Goal: Task Accomplishment & Management: Complete application form

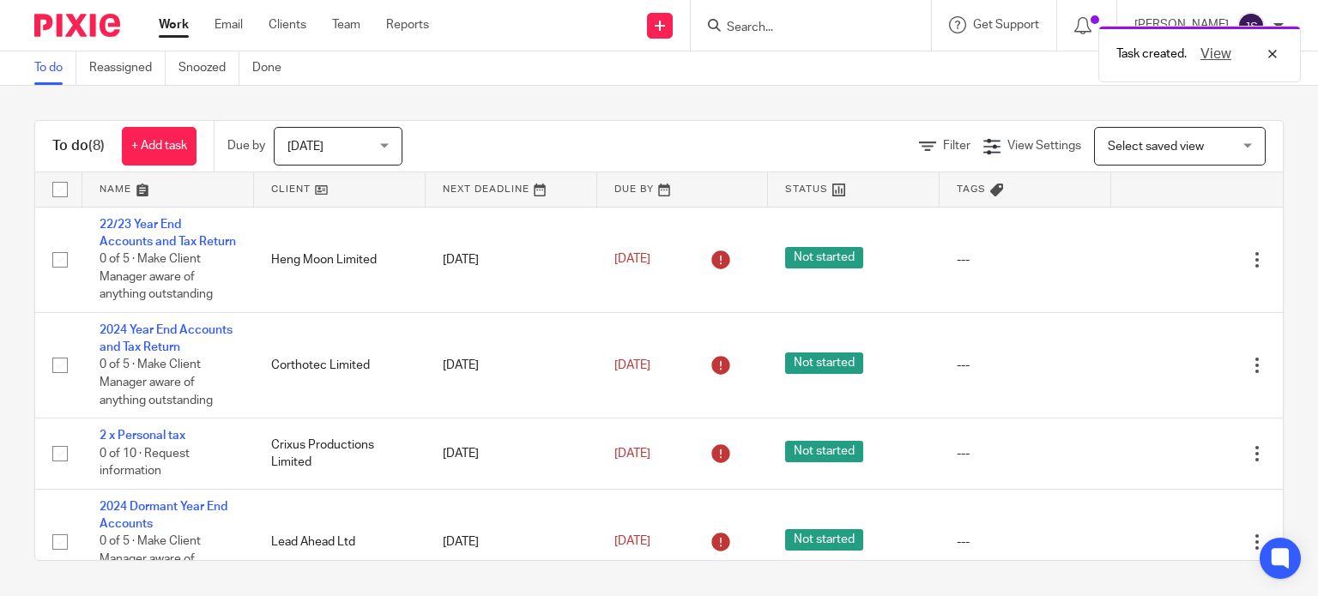
drag, startPoint x: 0, startPoint y: 0, endPoint x: 795, endPoint y: 23, distance: 795.5
click at [795, 23] on div "Task created. View" at bounding box center [980, 49] width 642 height 65
click at [771, 31] on div "Task created. View" at bounding box center [980, 49] width 642 height 65
click at [292, 20] on link "Clients" at bounding box center [287, 24] width 38 height 17
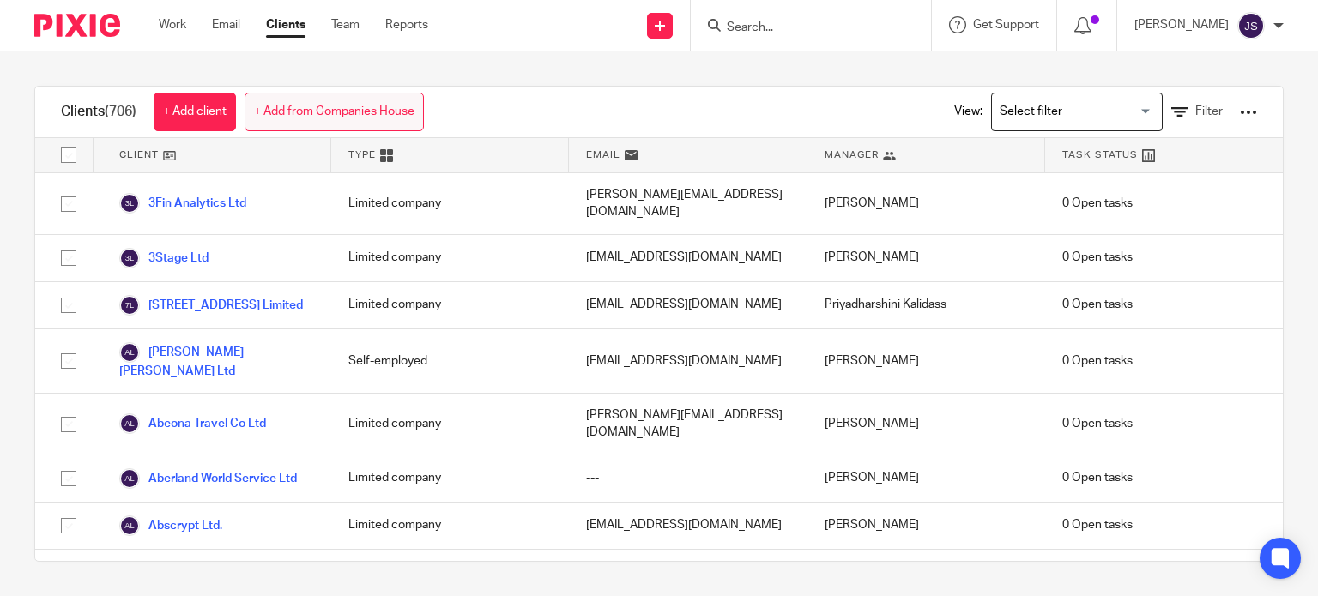
click at [320, 106] on link "+ Add from Companies House" at bounding box center [333, 112] width 179 height 39
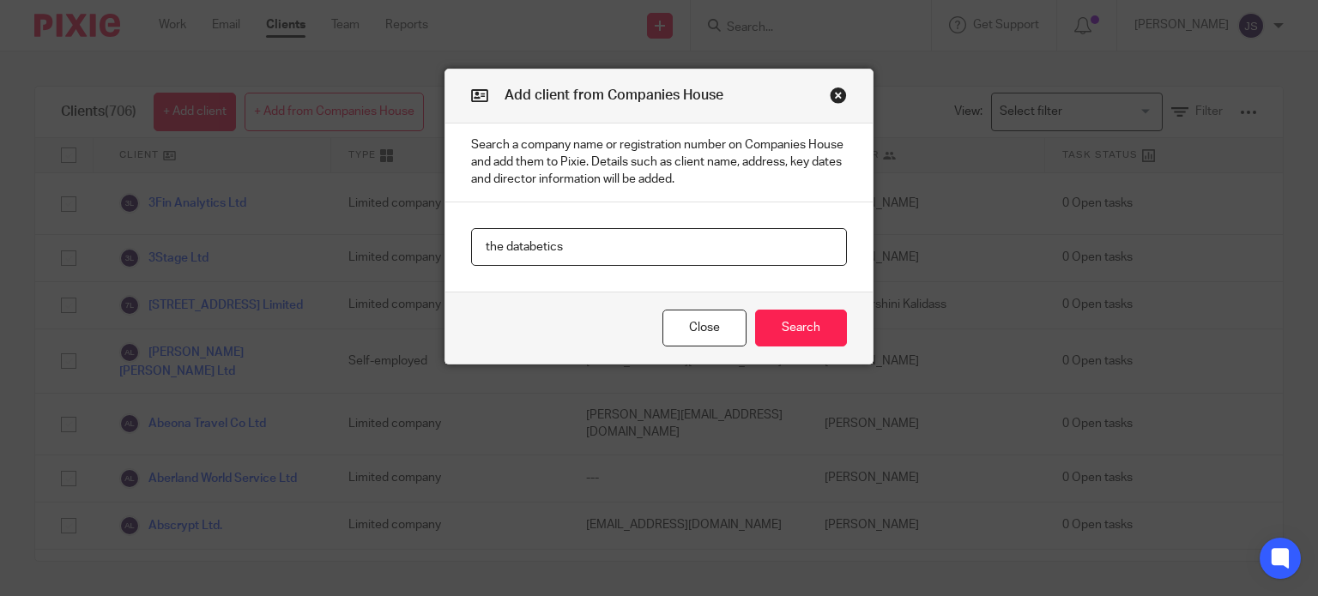
type input "the databetics"
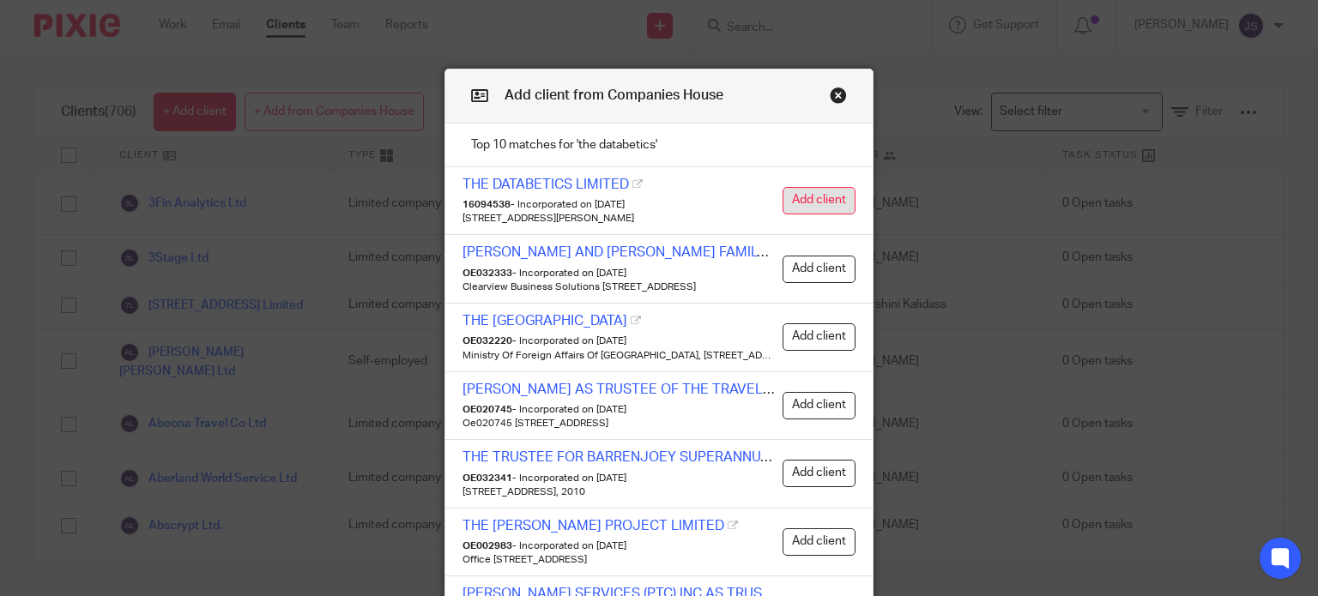
click at [785, 195] on button "Add client" at bounding box center [818, 200] width 73 height 27
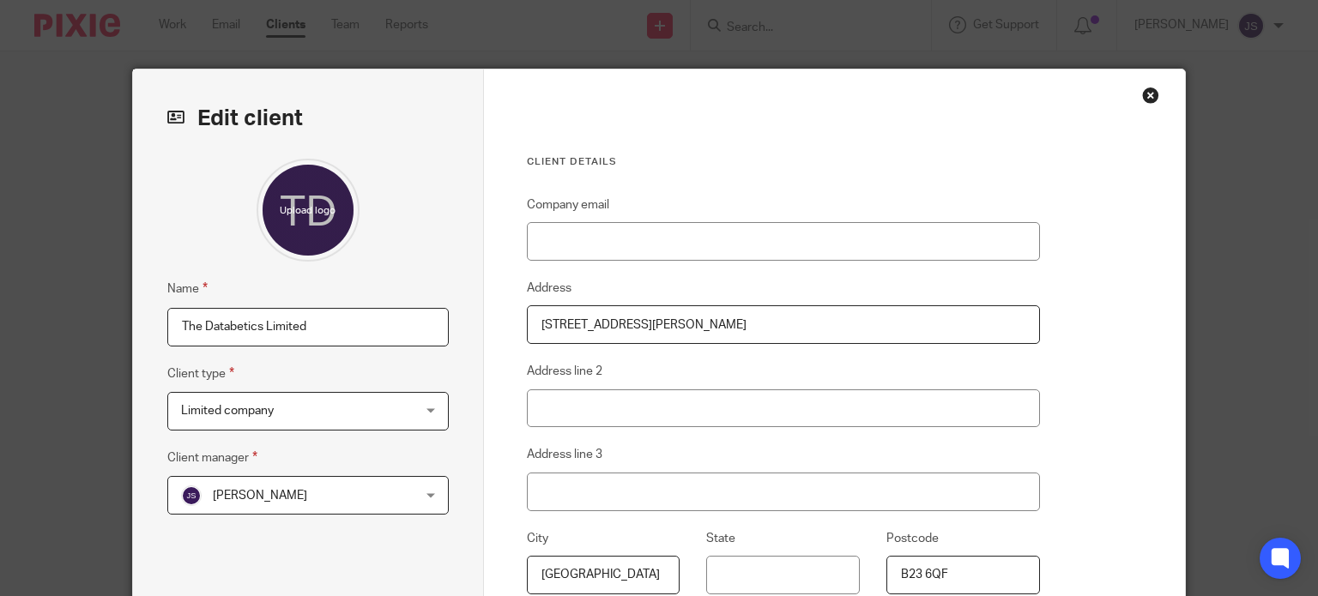
click at [388, 498] on div "Julien Smith Julien Smith" at bounding box center [307, 495] width 281 height 39
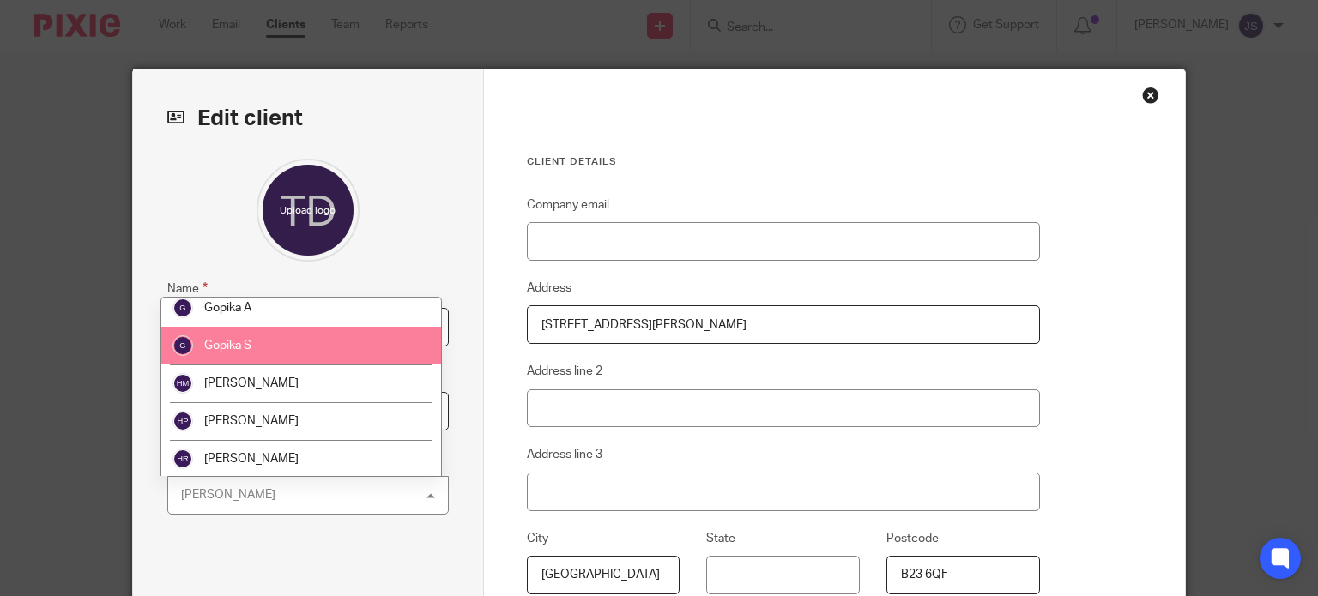
scroll to position [981, 0]
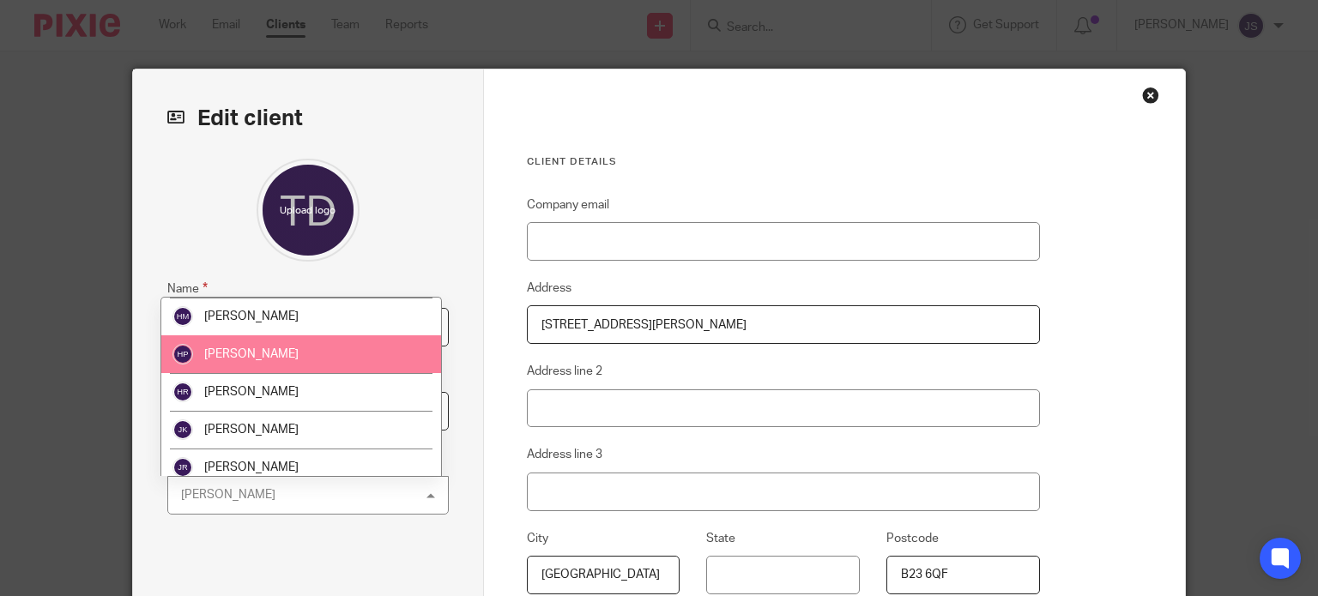
click at [340, 373] on li "[PERSON_NAME]" at bounding box center [301, 354] width 280 height 38
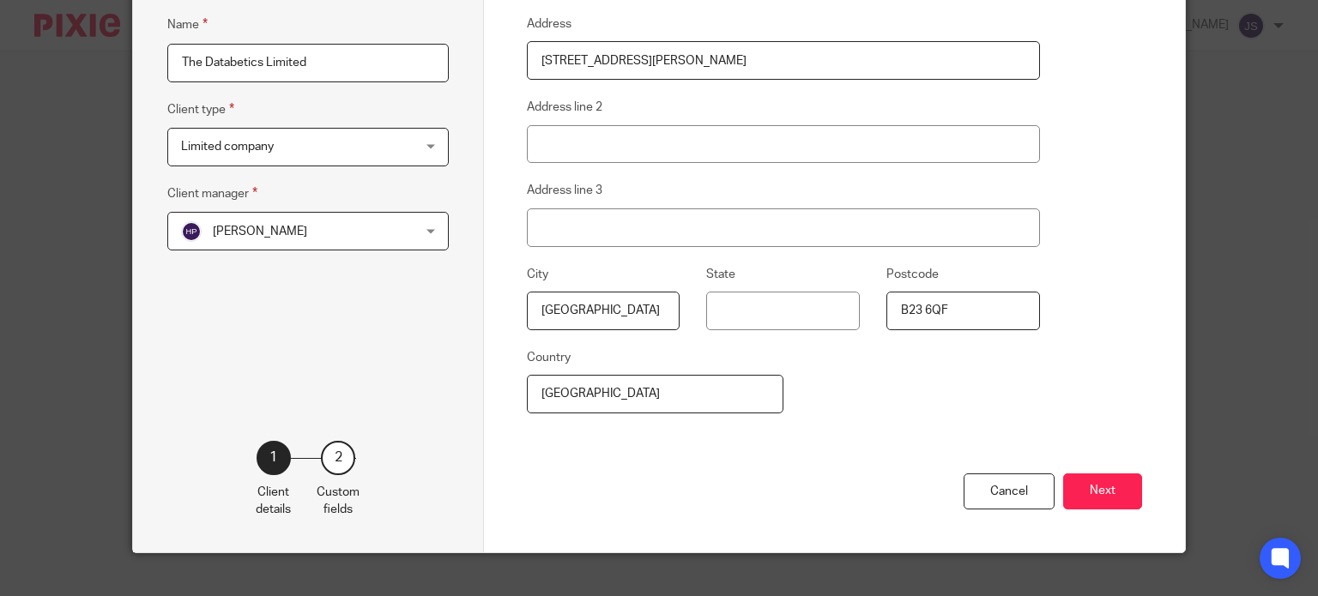
scroll to position [287, 0]
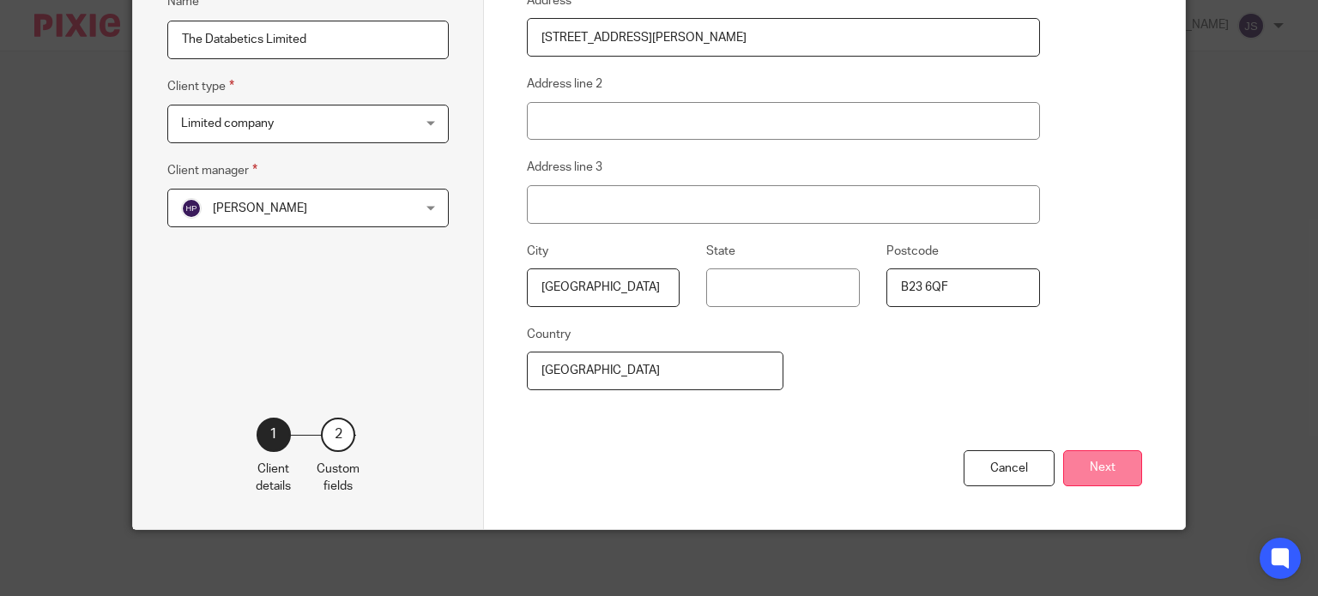
click at [1106, 475] on button "Next" at bounding box center [1102, 468] width 79 height 37
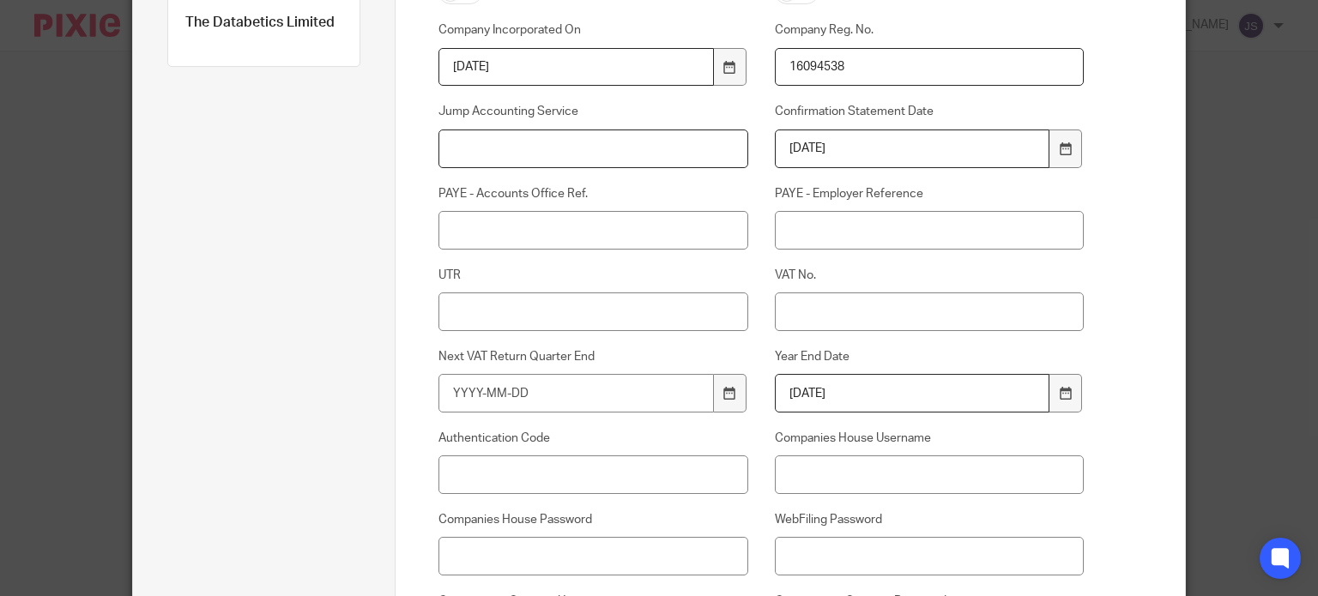
click at [570, 143] on input "Jump Accounting Service" at bounding box center [592, 149] width 309 height 39
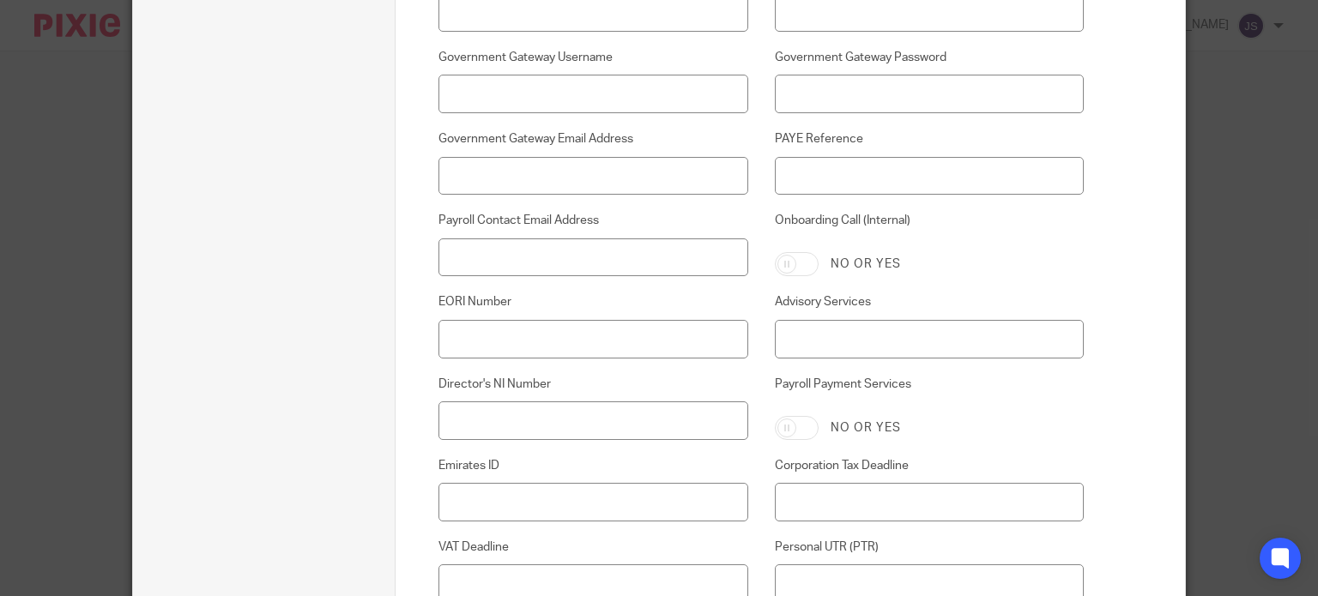
scroll to position [832, 0]
type input "Basic + Payroll"
click at [652, 258] on input "Payroll Contact Email Address" at bounding box center [592, 257] width 309 height 39
paste input "[EMAIL_ADDRESS][DOMAIN_NAME]"
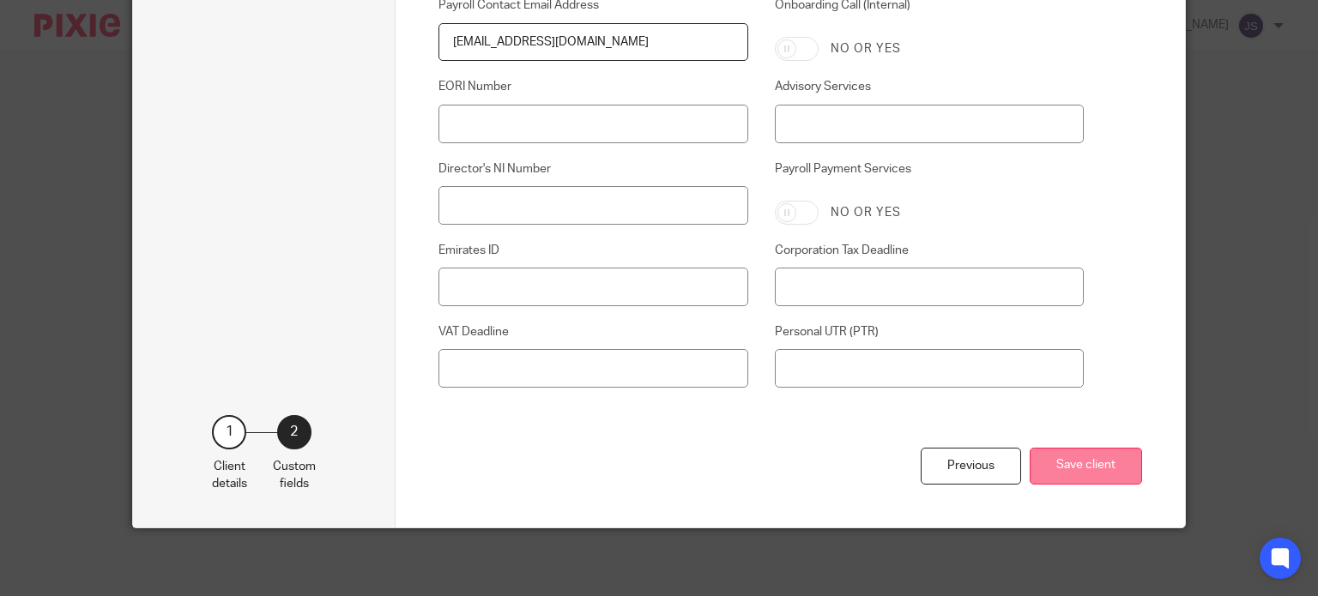
type input "[EMAIL_ADDRESS][DOMAIN_NAME]"
click at [1098, 473] on button "Save client" at bounding box center [1085, 466] width 112 height 37
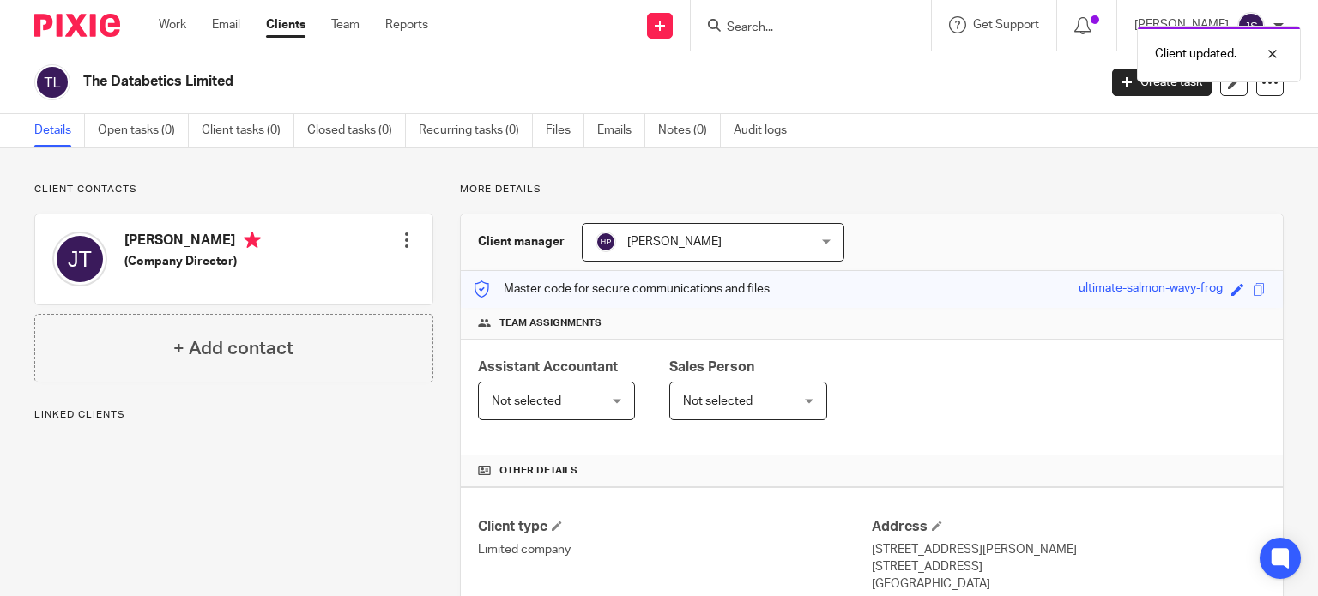
click at [398, 249] on div "Edit contact Create client from contact Export data Delete contact" at bounding box center [406, 240] width 17 height 34
click at [398, 246] on div at bounding box center [406, 240] width 17 height 17
click at [364, 279] on link "Edit contact" at bounding box center [326, 278] width 164 height 25
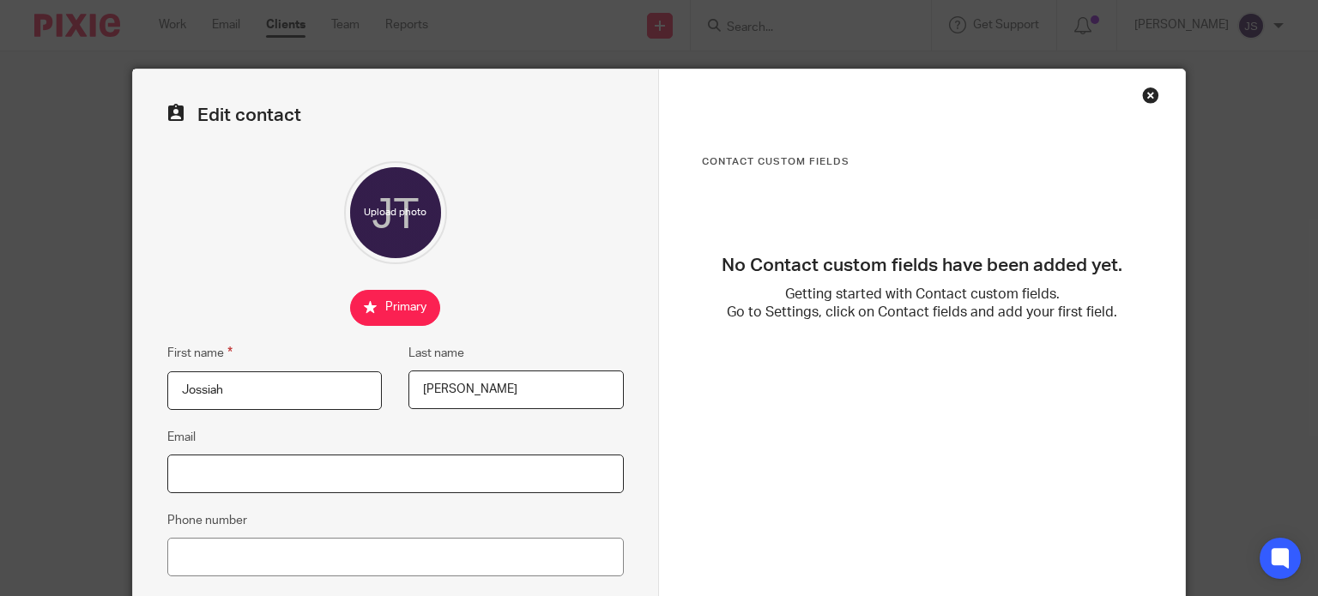
drag, startPoint x: 243, startPoint y: 486, endPoint x: 288, endPoint y: 57, distance: 432.1
click at [243, 486] on input "Email" at bounding box center [395, 474] width 456 height 39
paste input "[EMAIL_ADDRESS][DOMAIN_NAME]"
type input "[EMAIL_ADDRESS][DOMAIN_NAME]"
click at [449, 543] on input "Phone number" at bounding box center [395, 557] width 456 height 39
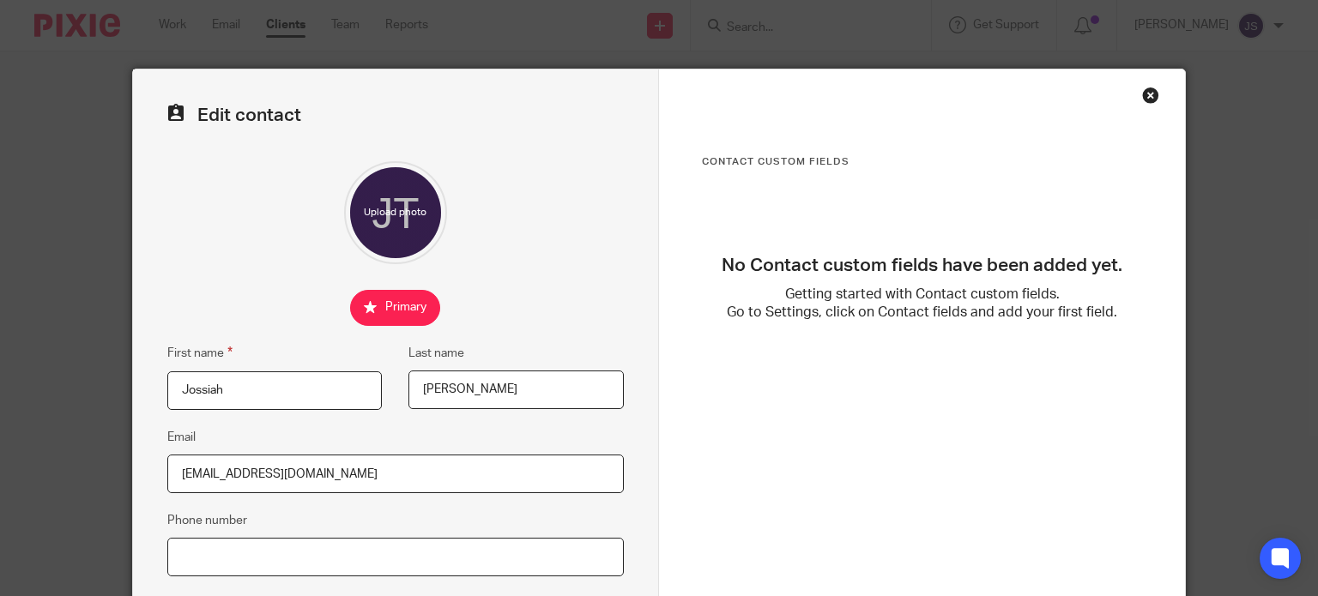
paste input "07791867957"
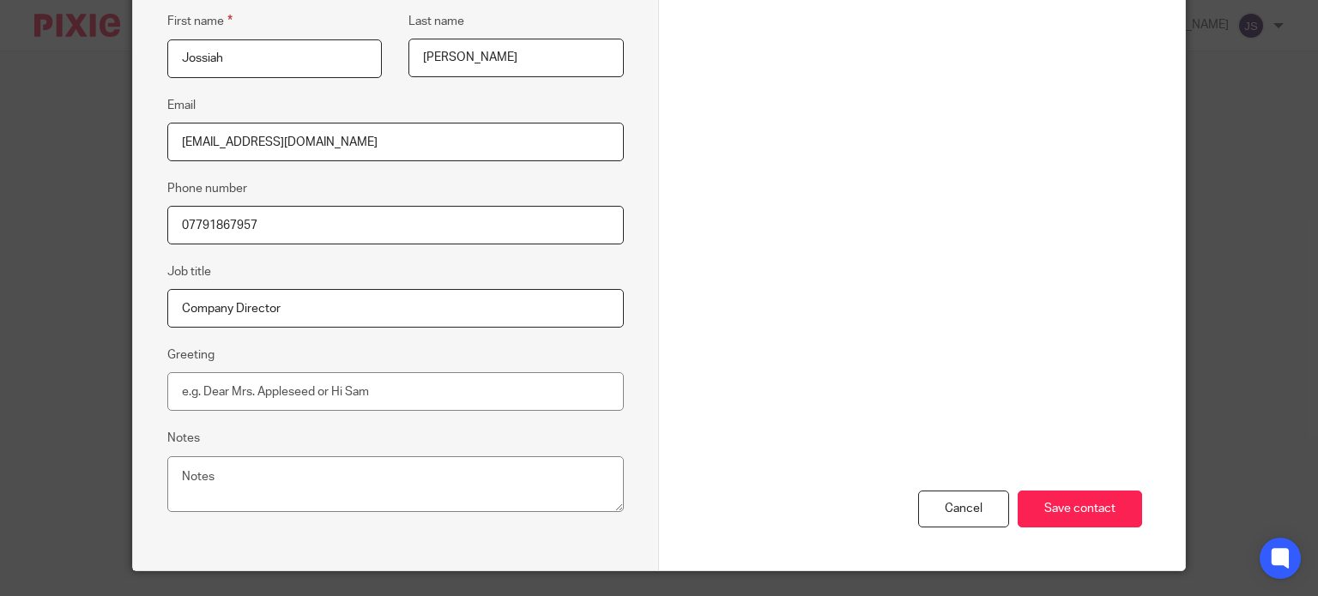
scroll to position [338, 0]
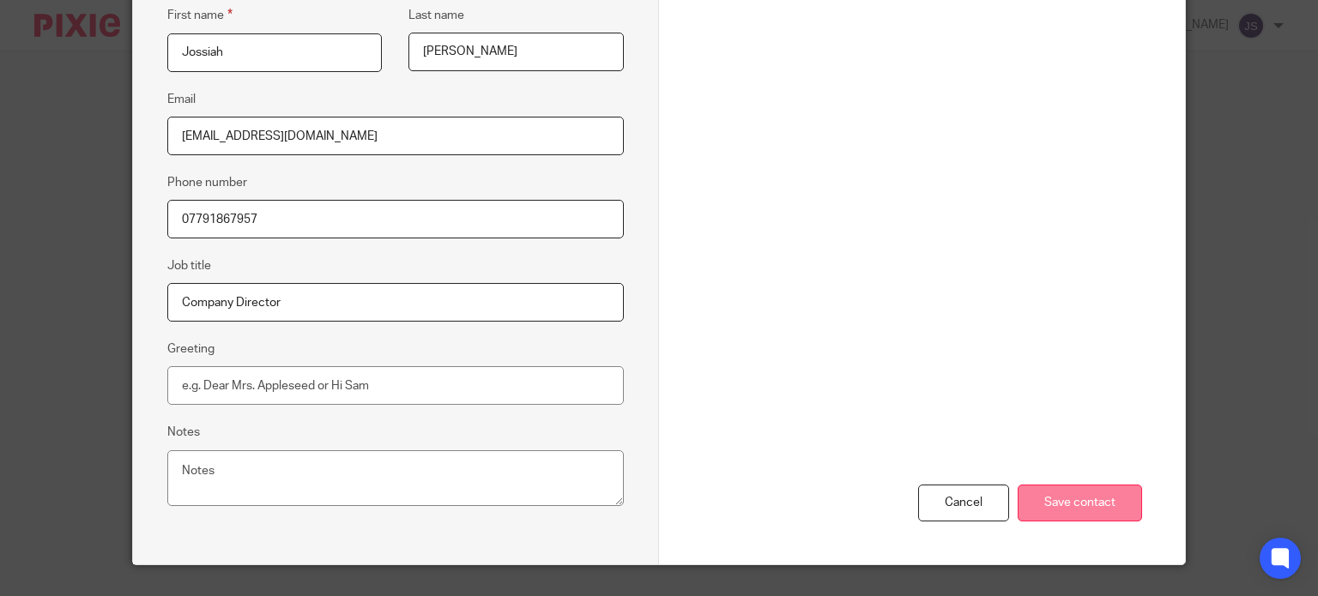
type input "07791867957"
click at [1089, 507] on input "Save contact" at bounding box center [1079, 503] width 124 height 37
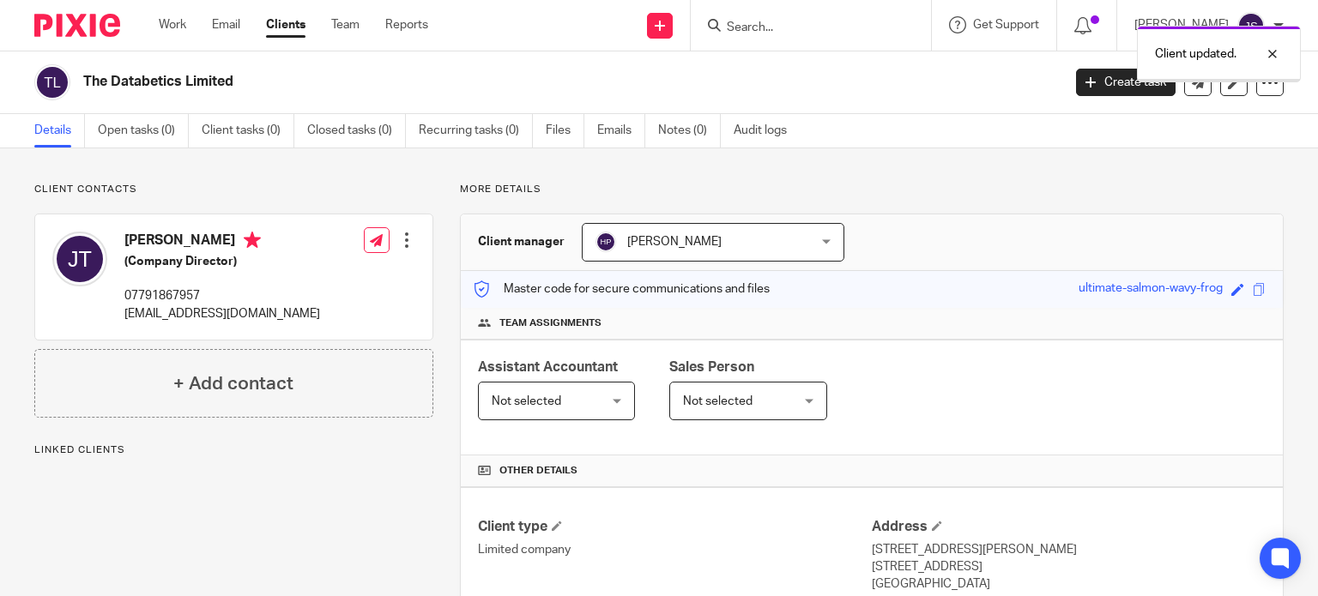
click at [739, 395] on span "Not selected" at bounding box center [717, 401] width 69 height 12
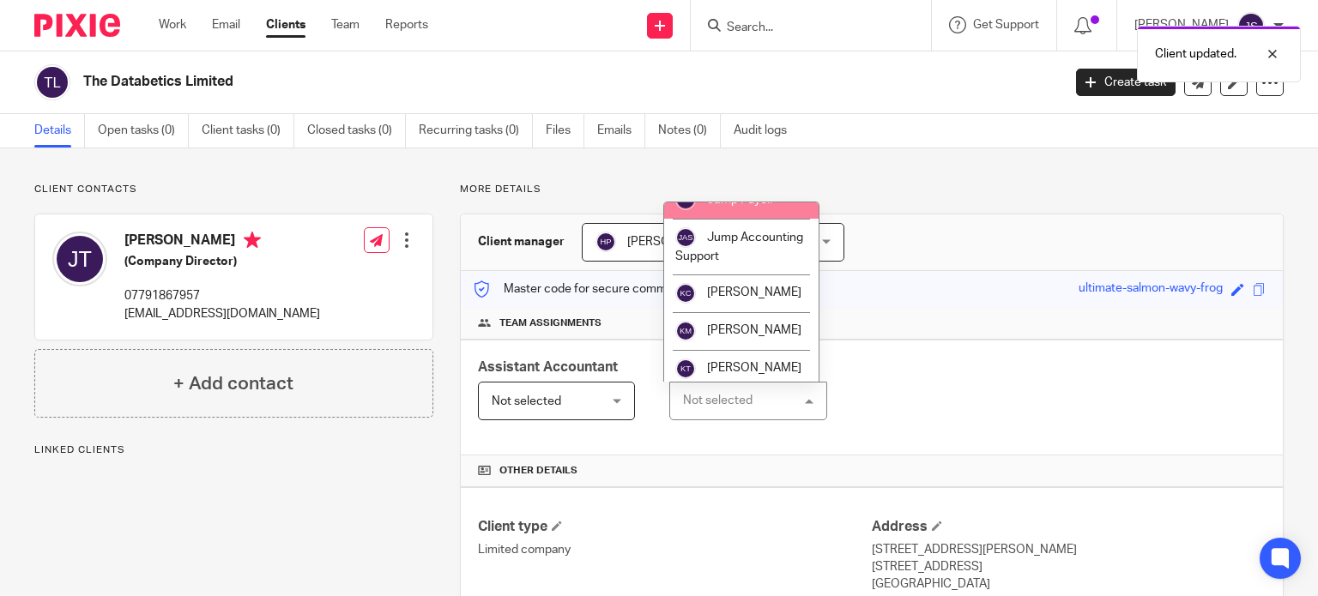
scroll to position [1336, 0]
click at [730, 166] on span "[PERSON_NAME]" at bounding box center [754, 160] width 94 height 12
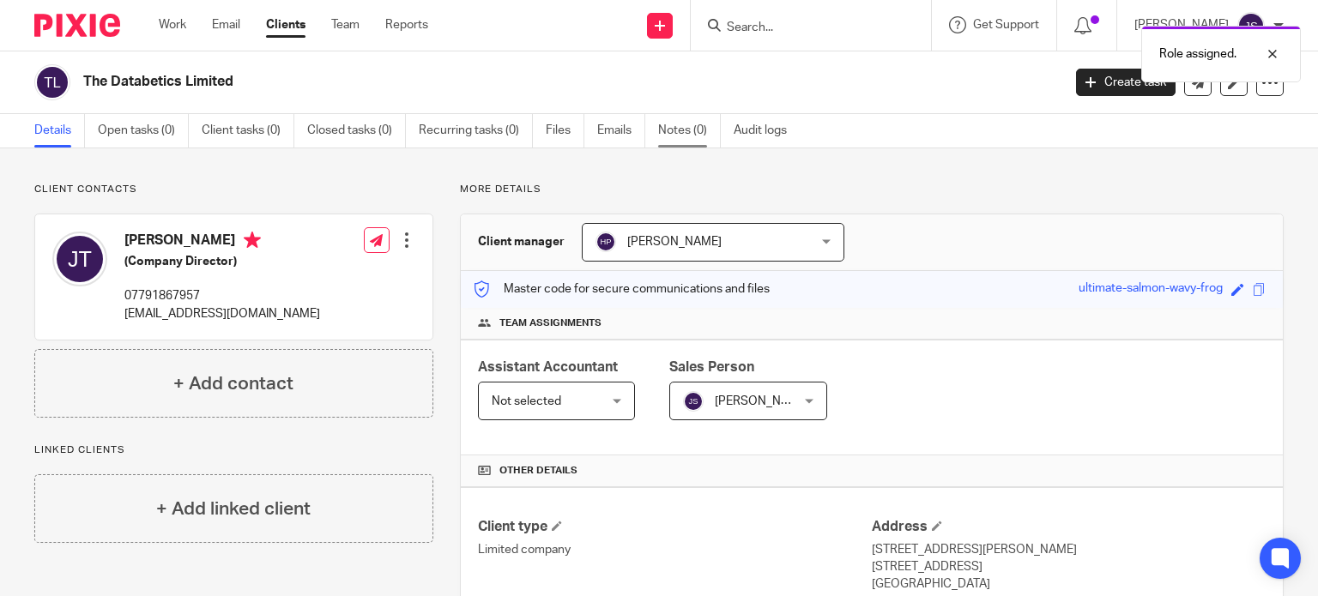
click at [689, 126] on link "Notes (0)" at bounding box center [689, 130] width 63 height 33
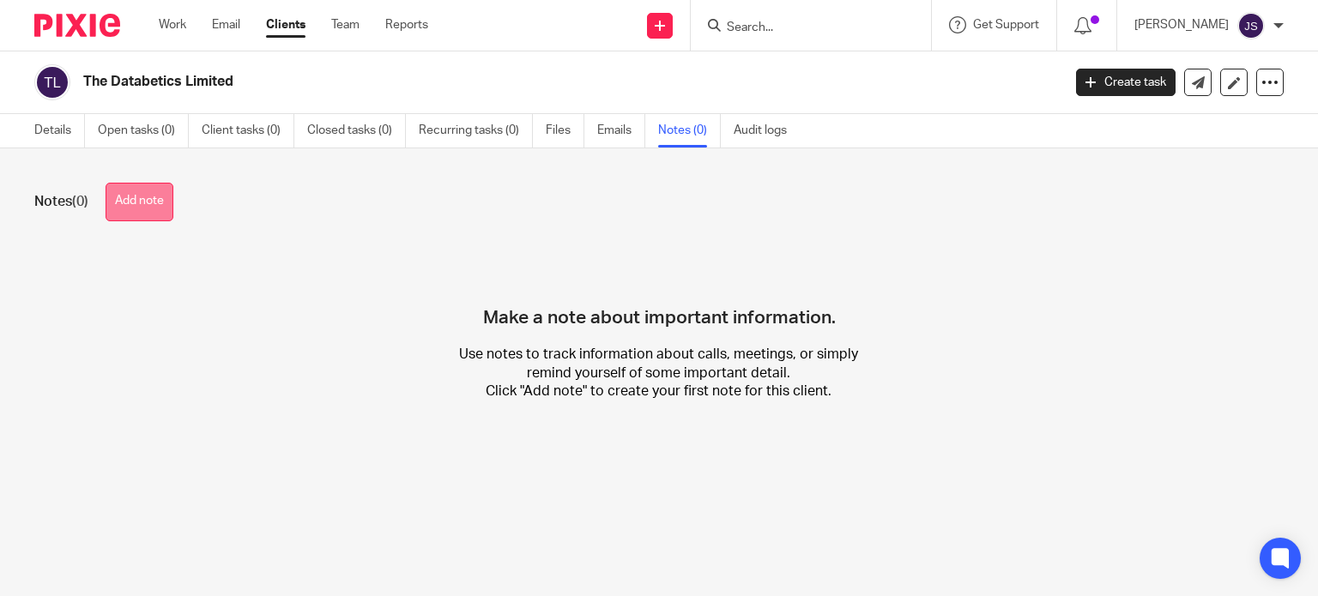
click at [142, 204] on button "Add note" at bounding box center [140, 202] width 68 height 39
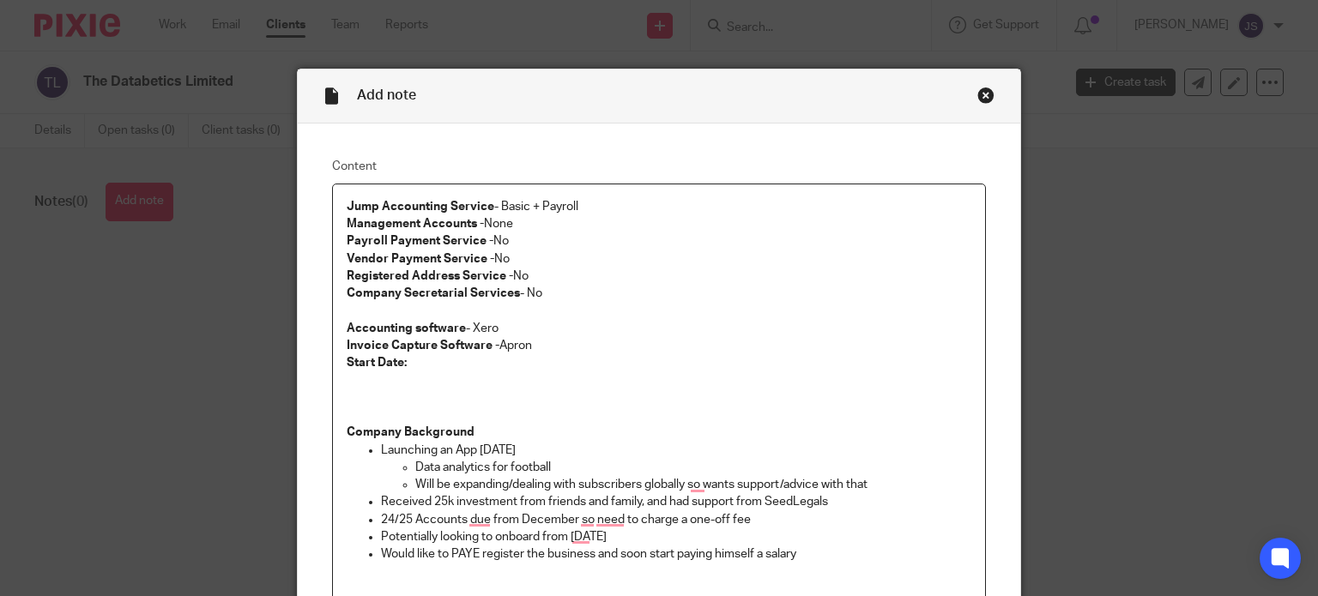
scroll to position [103, 0]
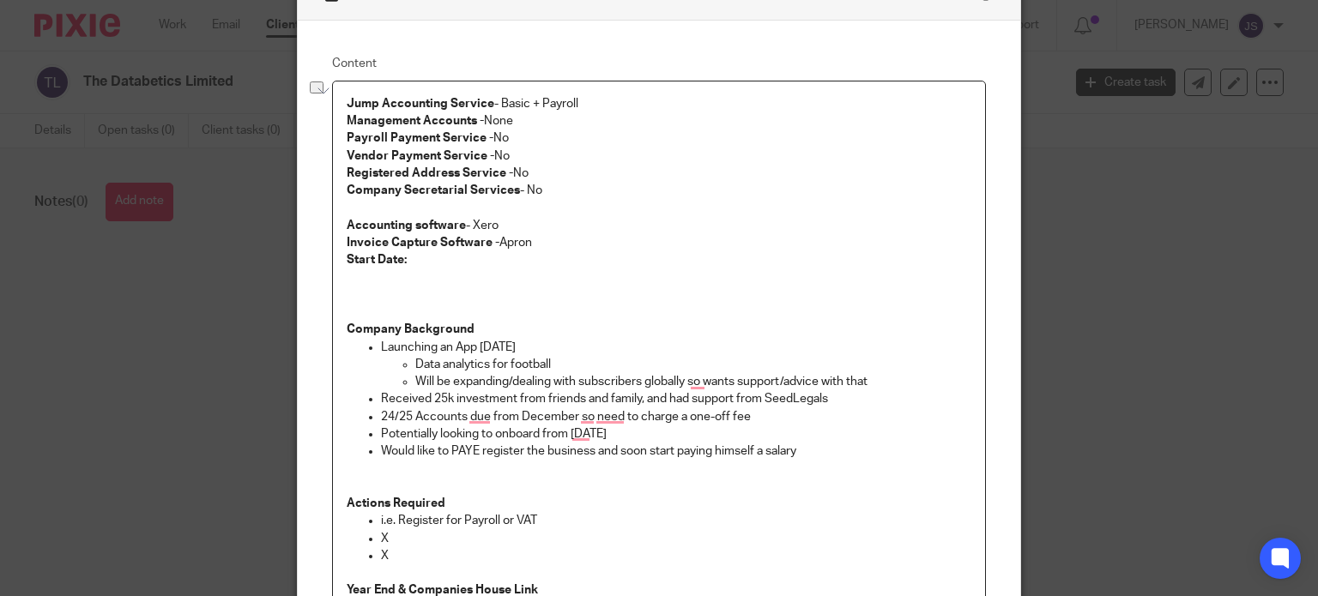
drag, startPoint x: 563, startPoint y: 346, endPoint x: 474, endPoint y: 346, distance: 88.4
click at [474, 346] on p "Launching an App in four weeks" at bounding box center [676, 347] width 591 height 17
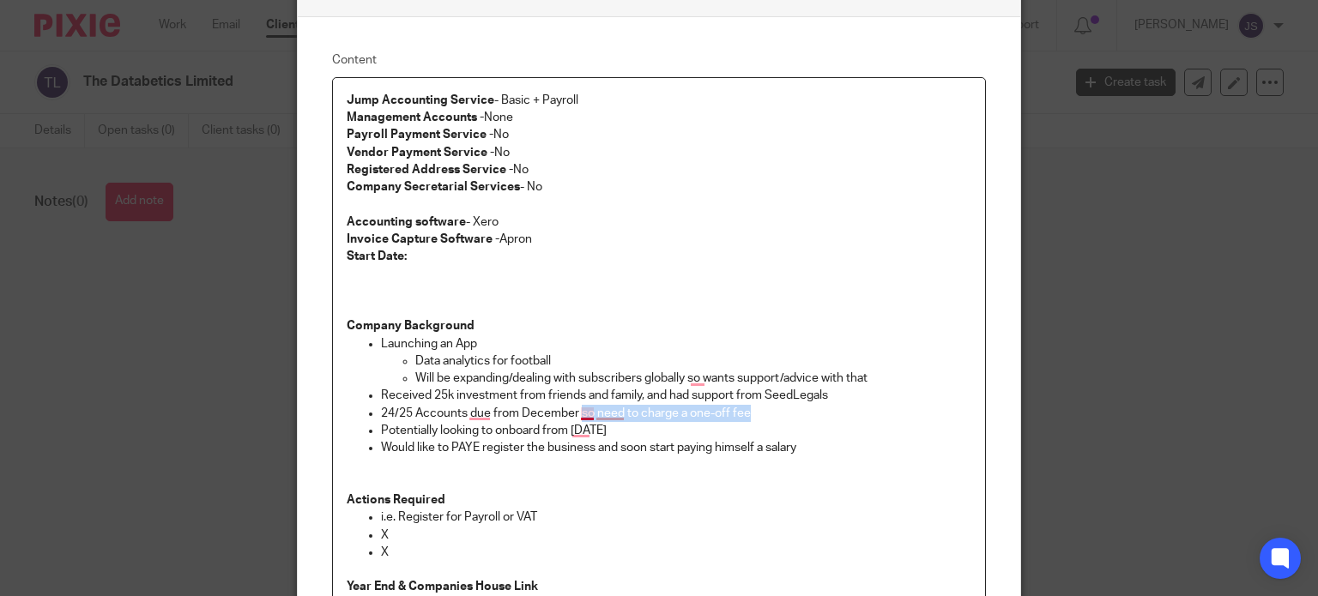
drag, startPoint x: 745, startPoint y: 413, endPoint x: 573, endPoint y: 418, distance: 171.6
click at [573, 418] on p "24/25 Accounts due from December so need to charge a one-off fee" at bounding box center [676, 413] width 591 height 17
click at [621, 432] on p "Potentially looking to onboard from 1st of October" at bounding box center [676, 430] width 591 height 17
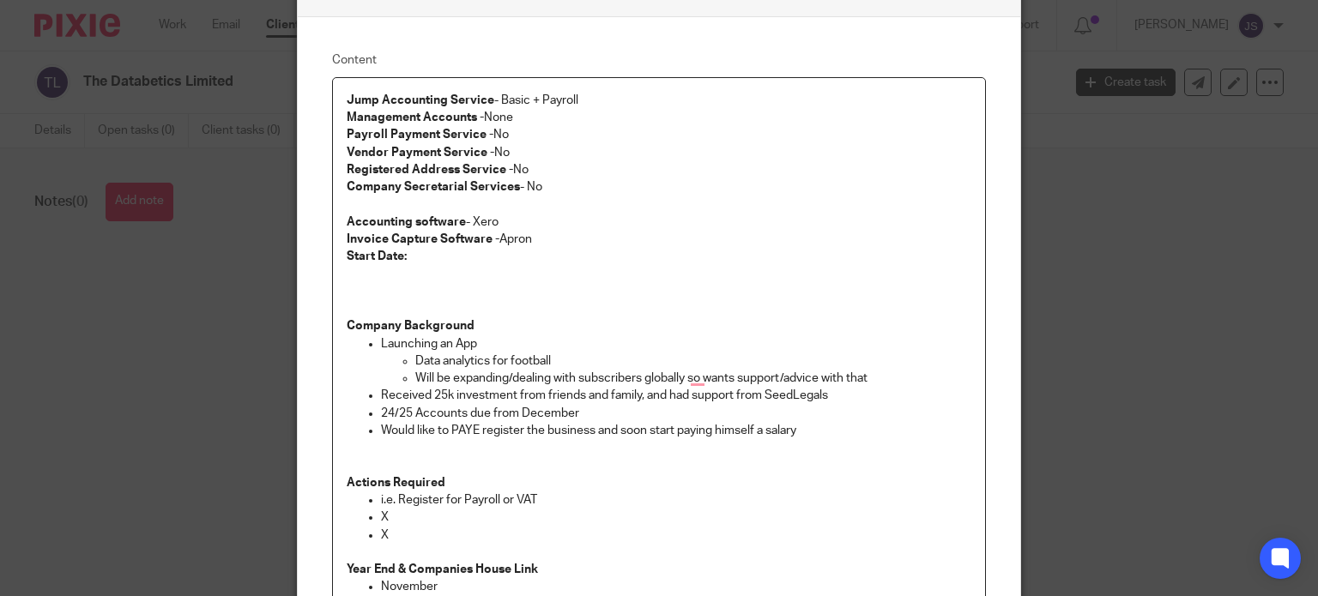
click at [799, 425] on p "Would like to PAYE register the business and soon start paying himself a salary" at bounding box center [676, 430] width 591 height 17
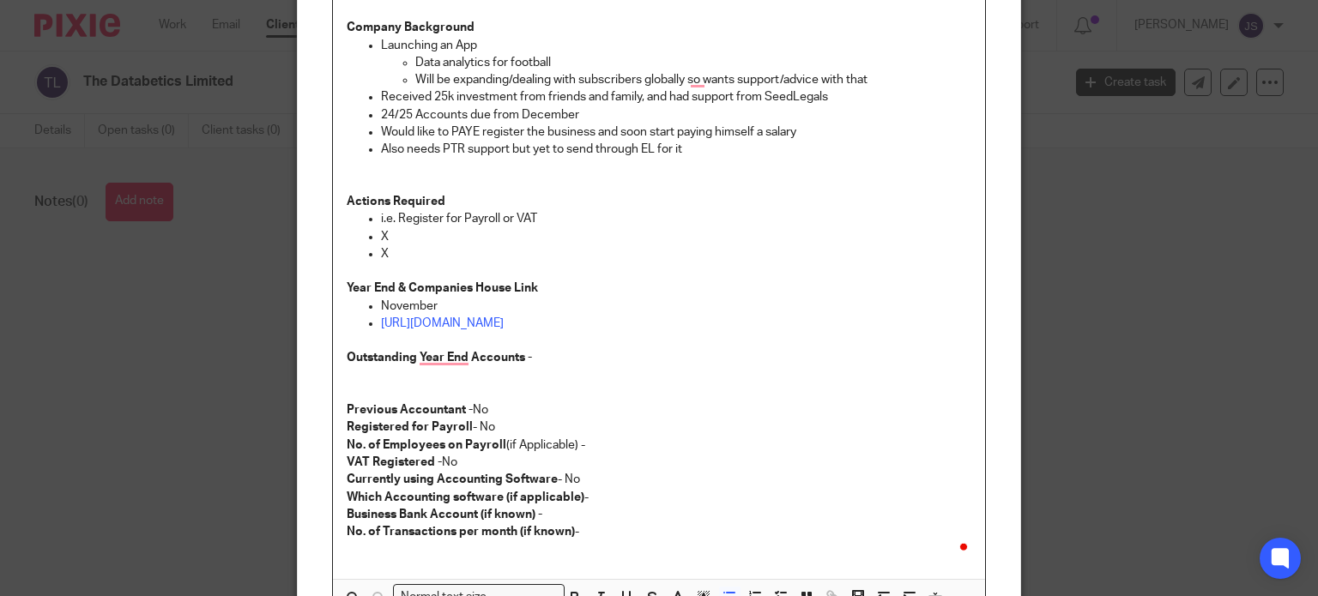
scroll to position [516, 0]
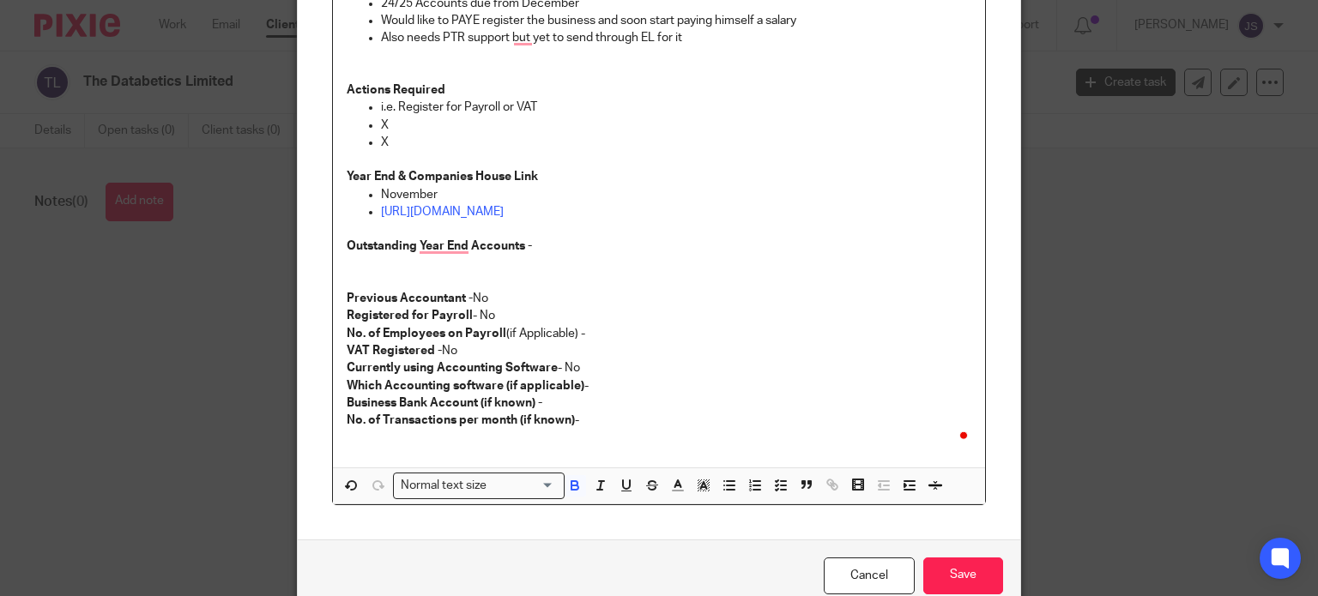
click at [669, 405] on p "Business Bank Account (if known) -" at bounding box center [659, 403] width 625 height 17
click at [950, 572] on input "Save" at bounding box center [963, 576] width 80 height 37
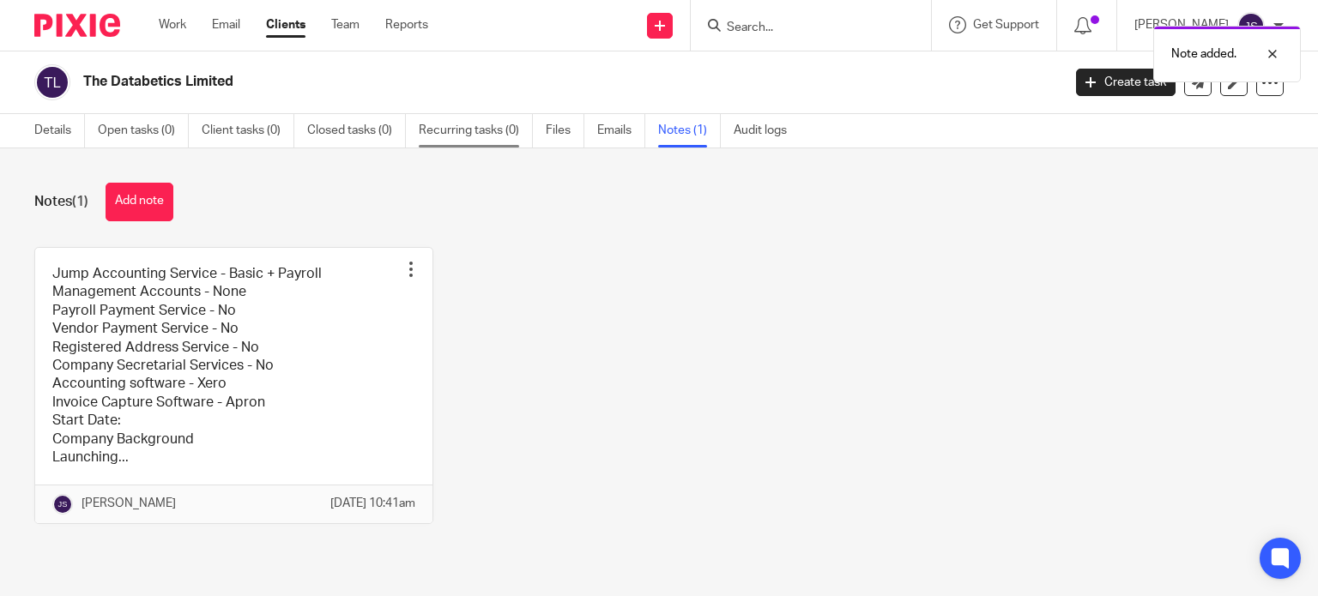
click at [467, 125] on link "Recurring tasks (0)" at bounding box center [476, 130] width 114 height 33
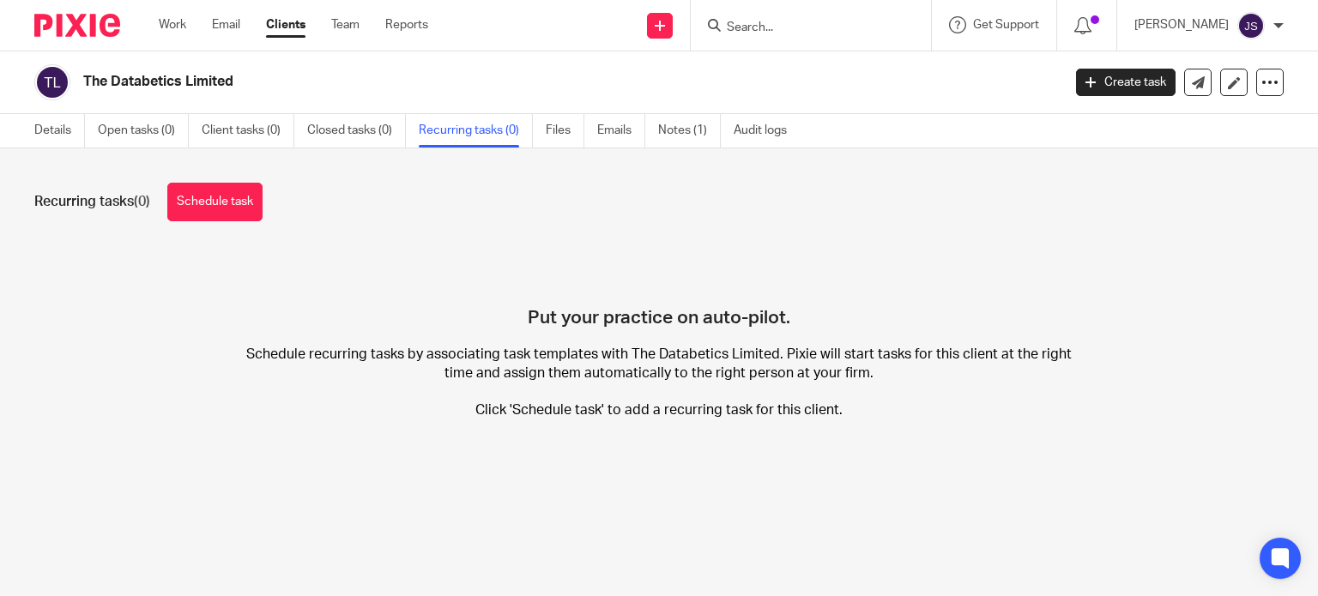
click at [250, 180] on div "Recurring tasks (0) Schedule task Put your practice on auto-pilot. Schedule rec…" at bounding box center [659, 313] width 1318 height 331
click at [233, 195] on link "Schedule task" at bounding box center [214, 202] width 95 height 39
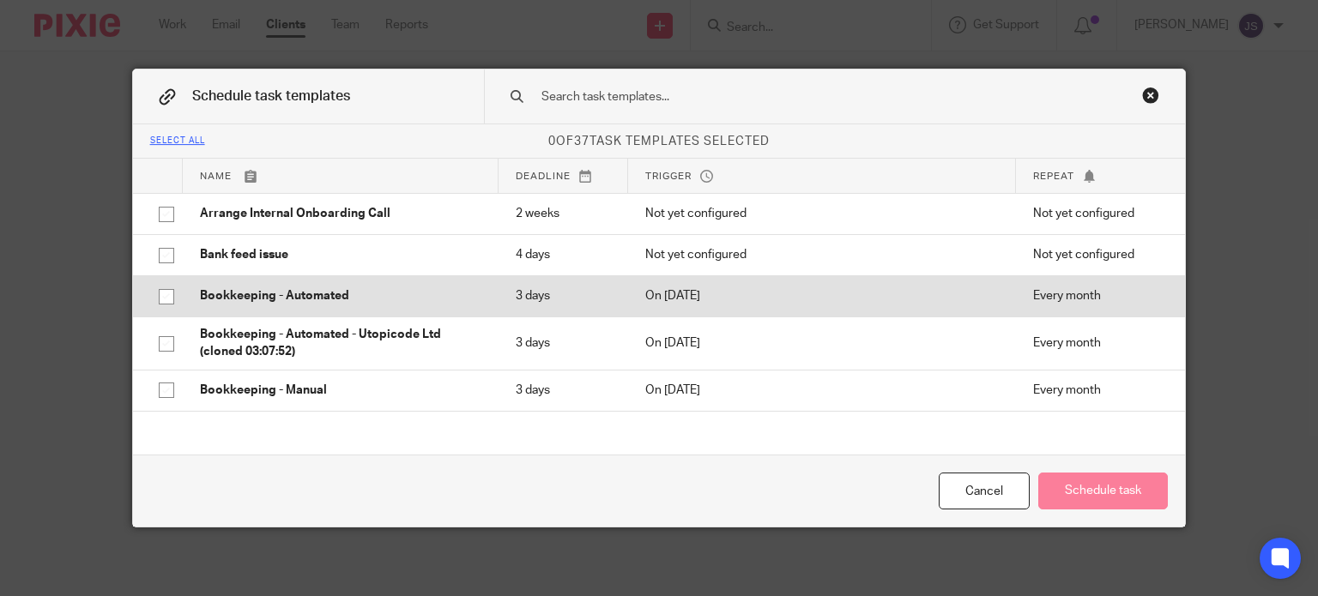
click at [296, 301] on p "Bookkeeping - Automated" at bounding box center [340, 295] width 281 height 17
checkbox input "true"
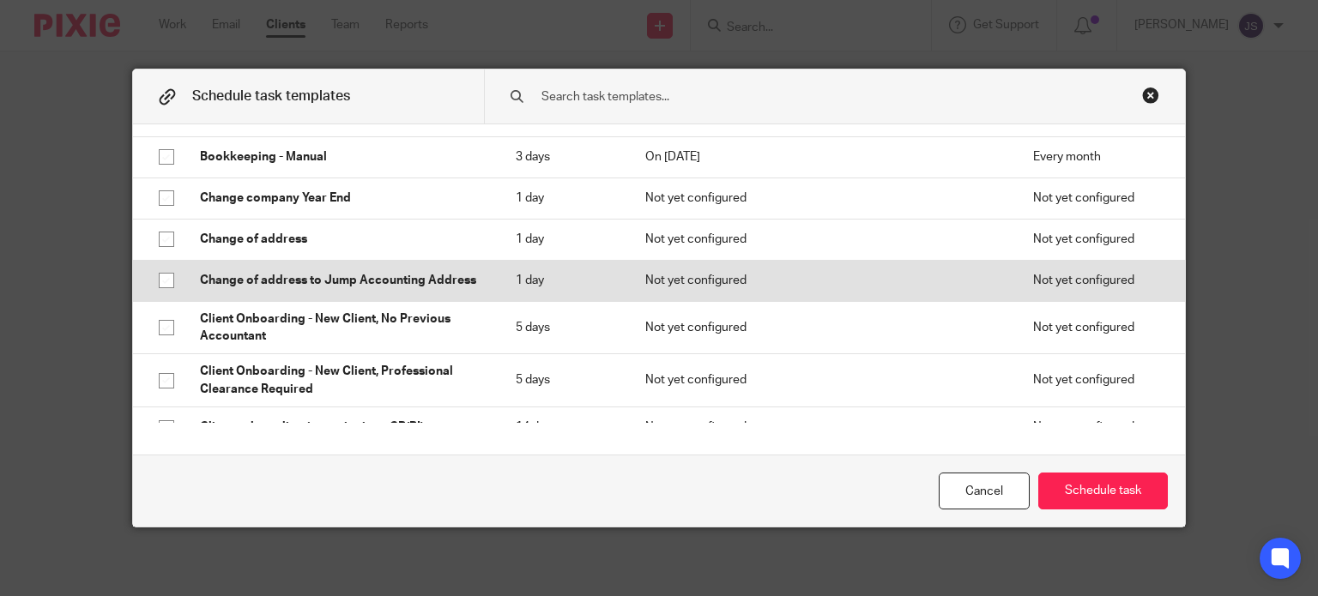
scroll to position [302, 0]
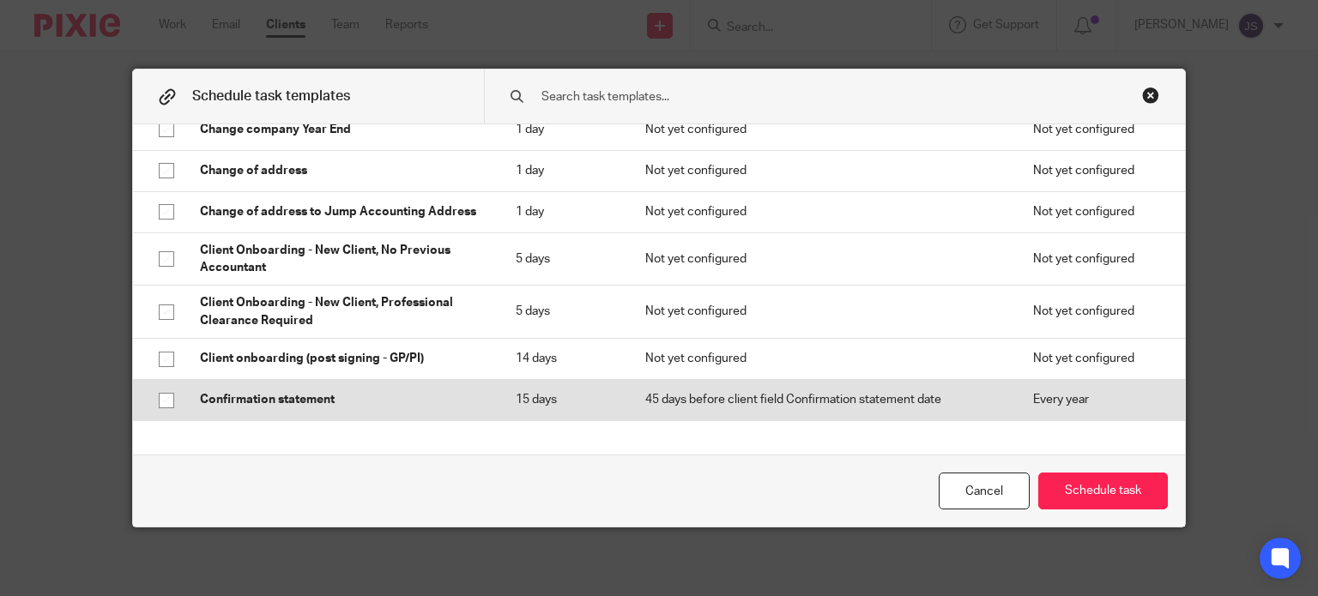
click at [288, 396] on p "Confirmation statement" at bounding box center [340, 399] width 281 height 17
checkbox input "true"
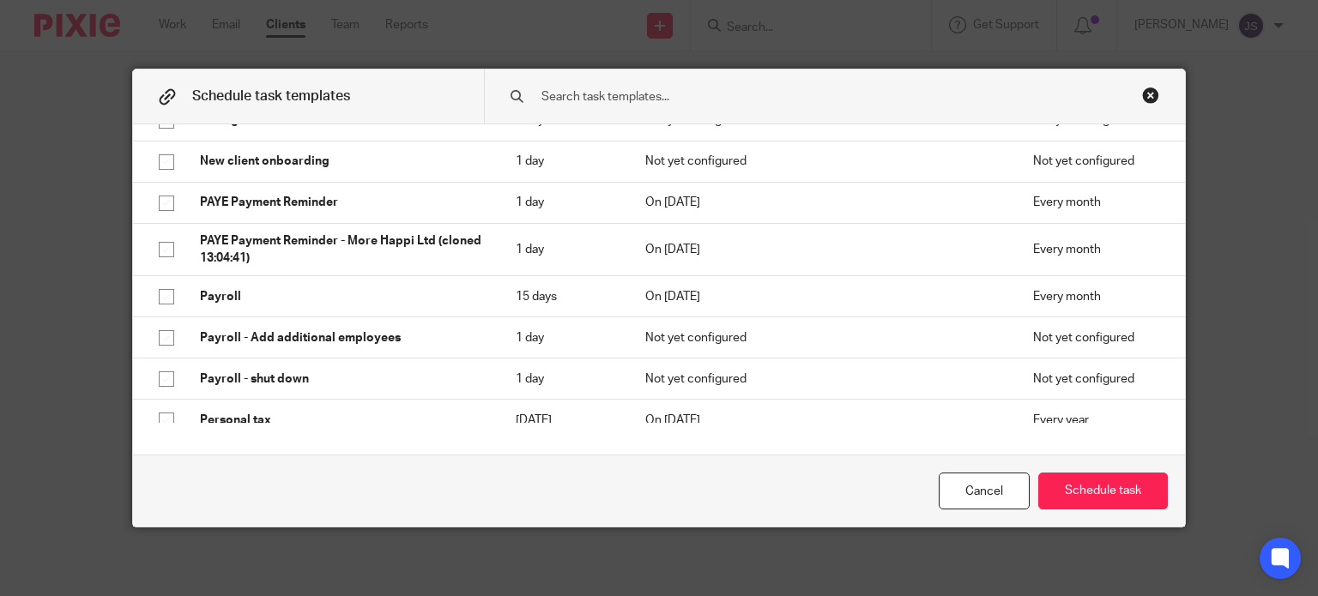
scroll to position [779, 0]
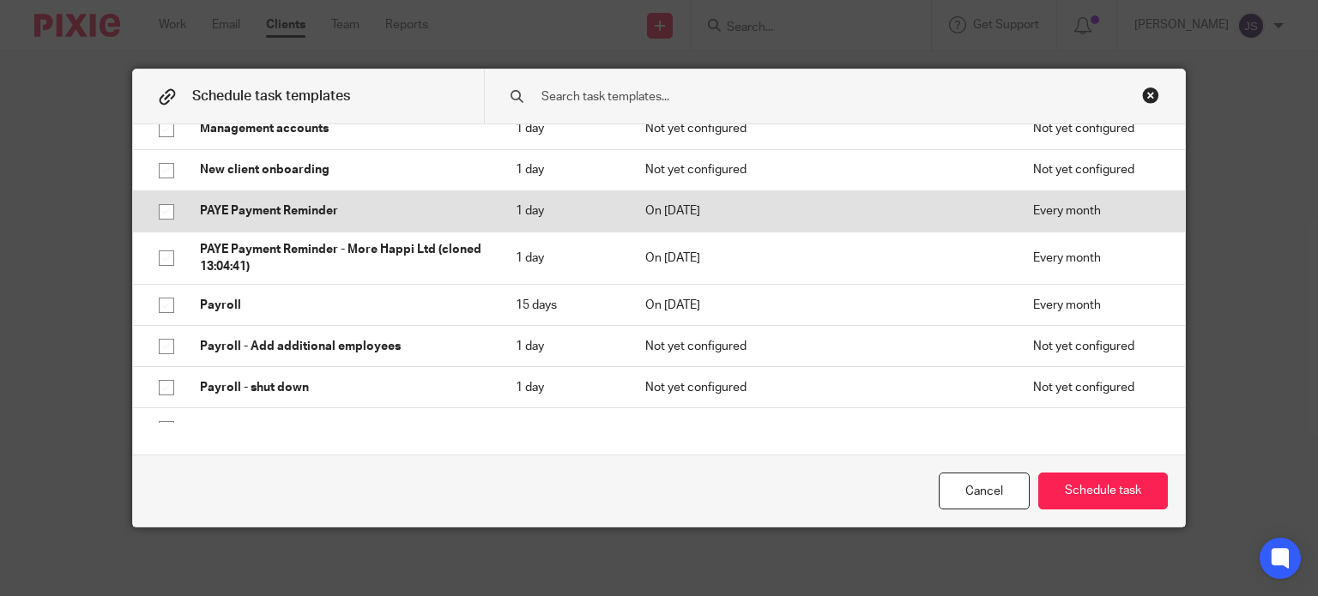
click at [290, 205] on p "PAYE Payment Reminder" at bounding box center [340, 210] width 281 height 17
checkbox input "true"
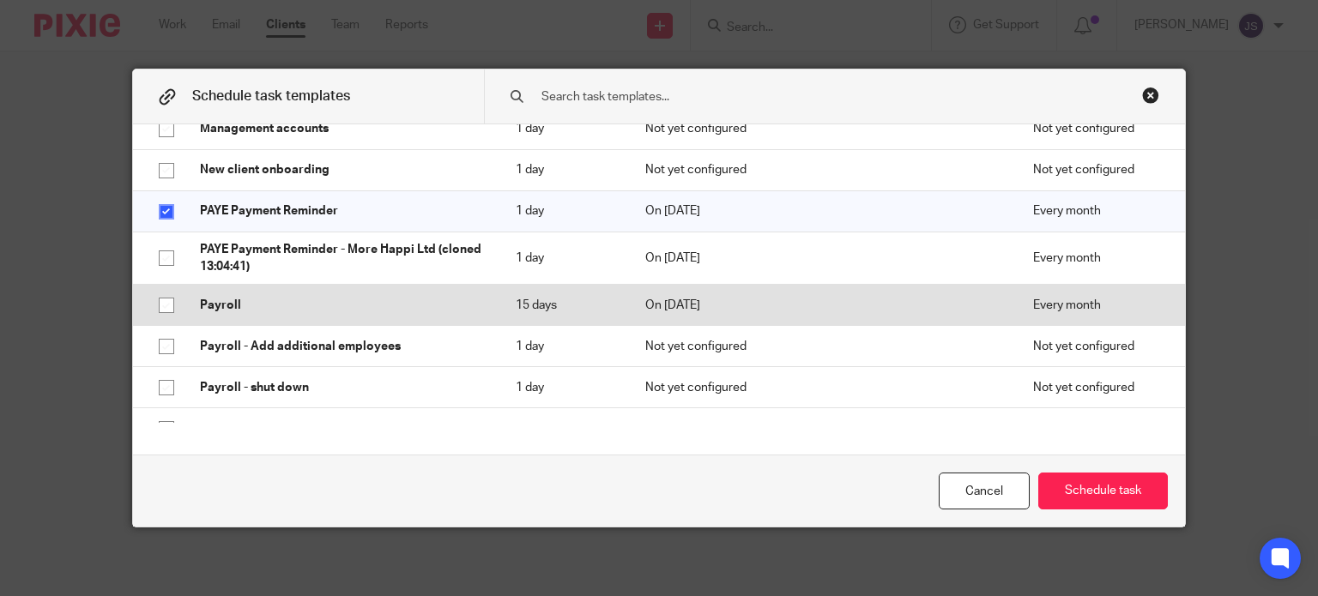
click at [264, 301] on p "Payroll" at bounding box center [340, 305] width 281 height 17
checkbox input "true"
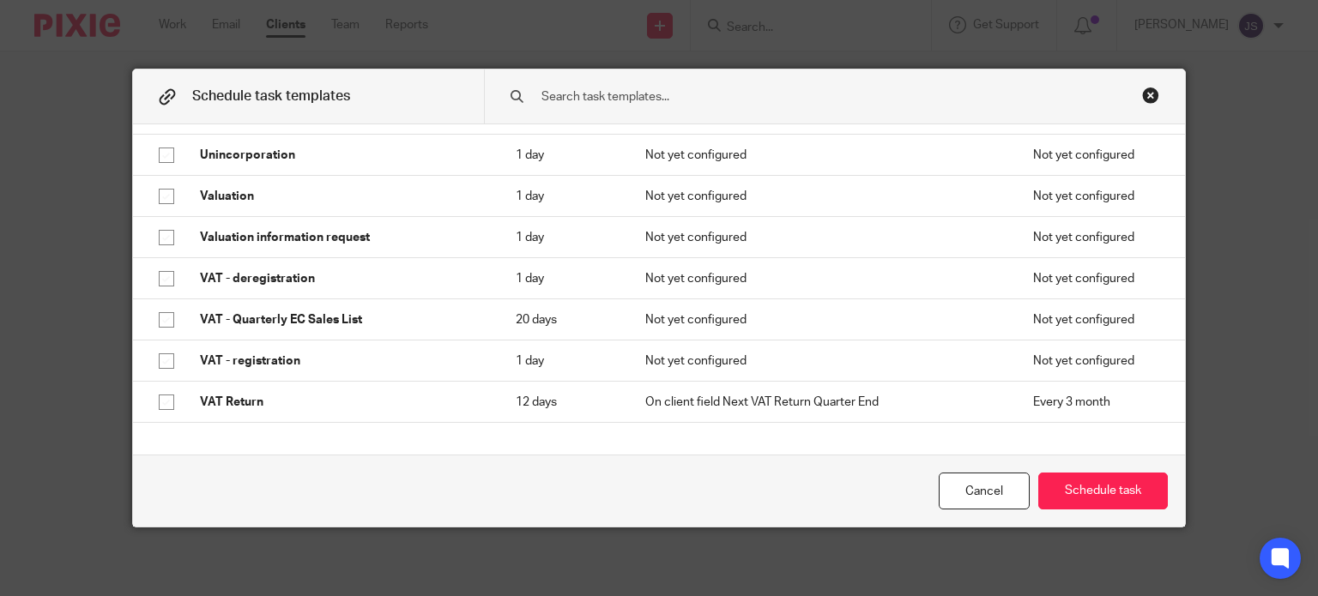
scroll to position [1351, 0]
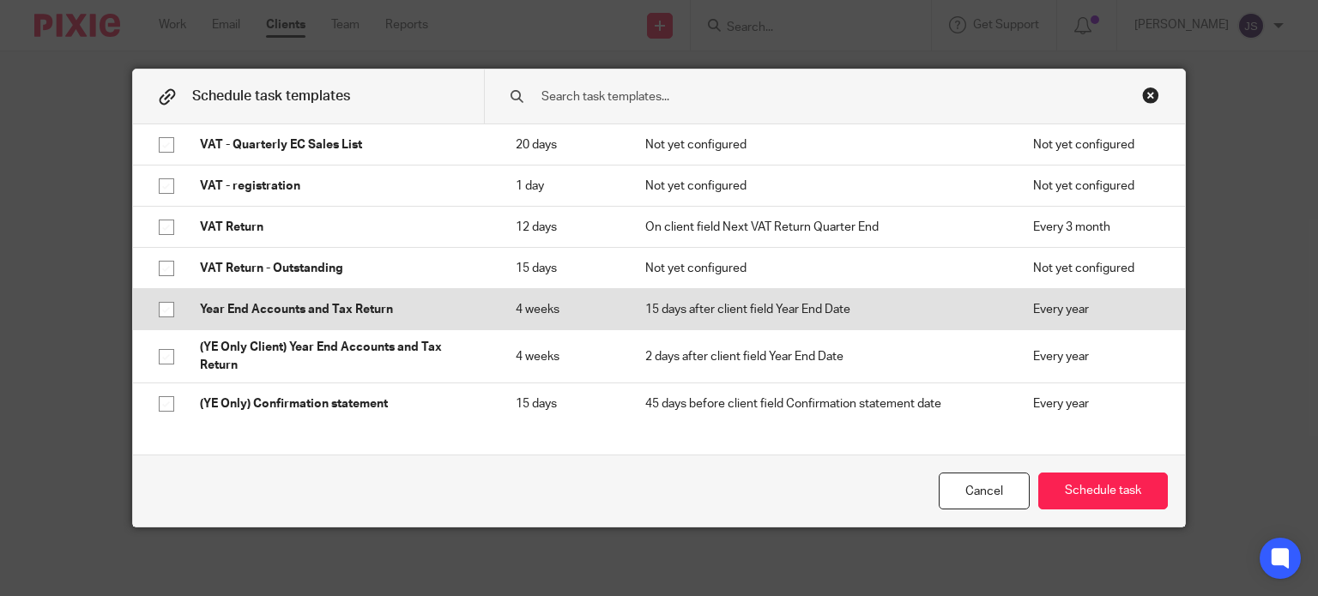
click at [288, 313] on p "Year End Accounts and Tax Return" at bounding box center [340, 309] width 281 height 17
checkbox input "true"
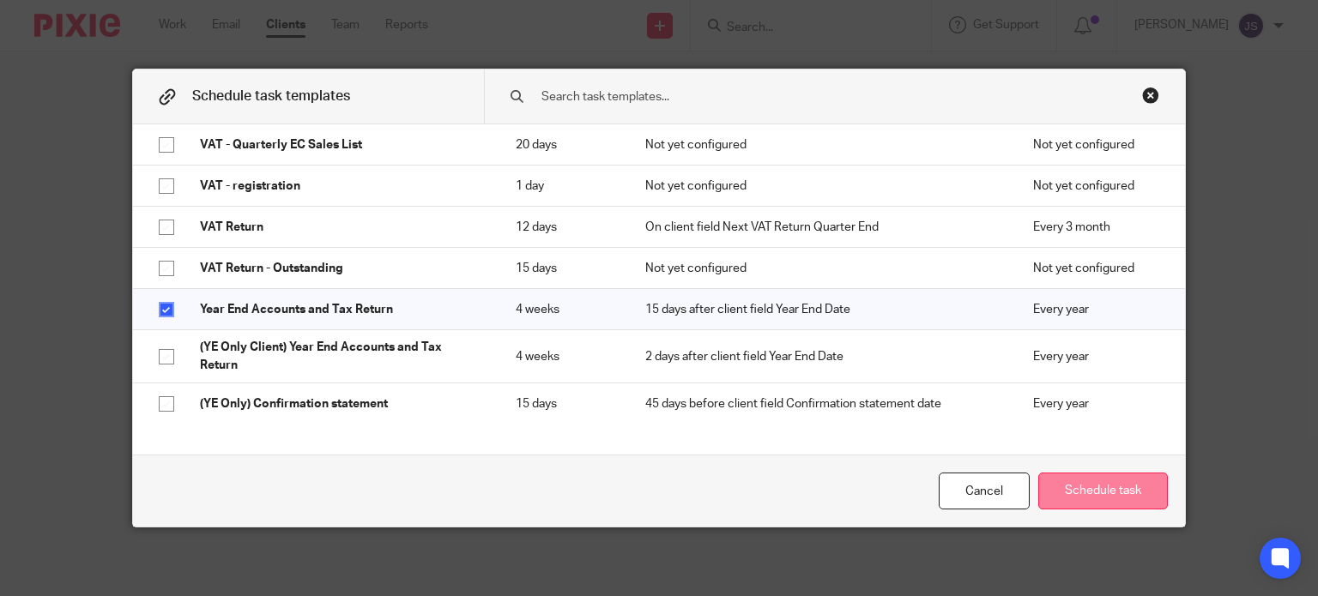
click at [1080, 487] on button "Schedule task" at bounding box center [1103, 491] width 130 height 37
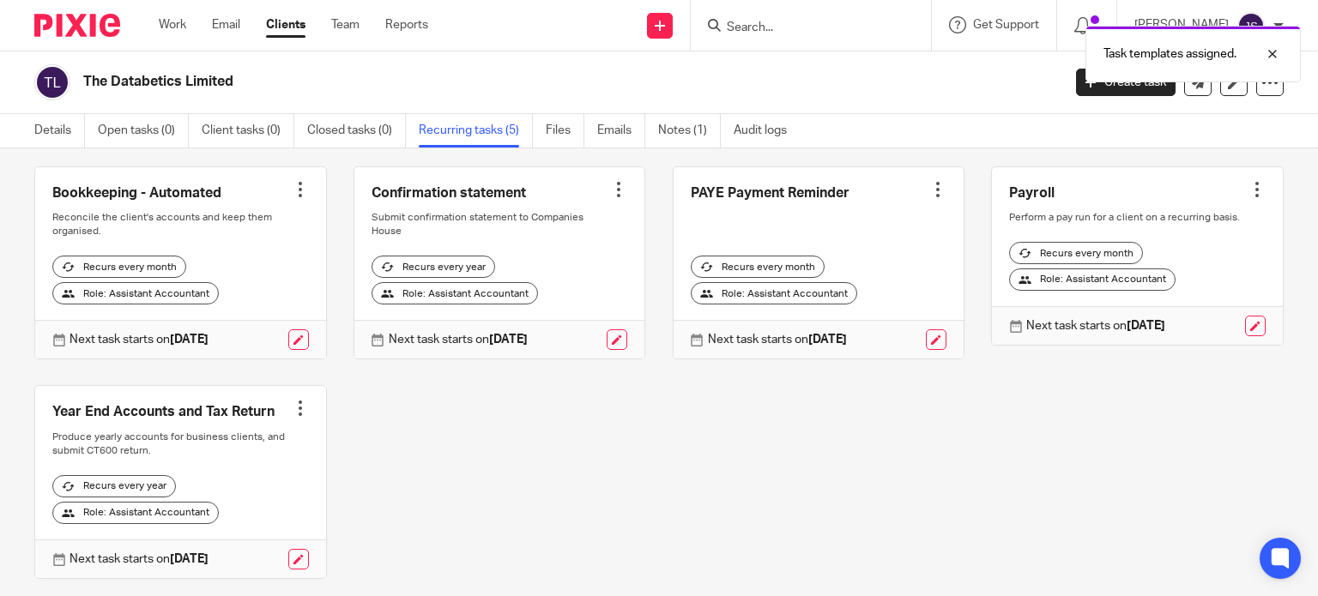
scroll to position [81, 0]
click at [159, 133] on link "Open tasks (0)" at bounding box center [143, 130] width 91 height 33
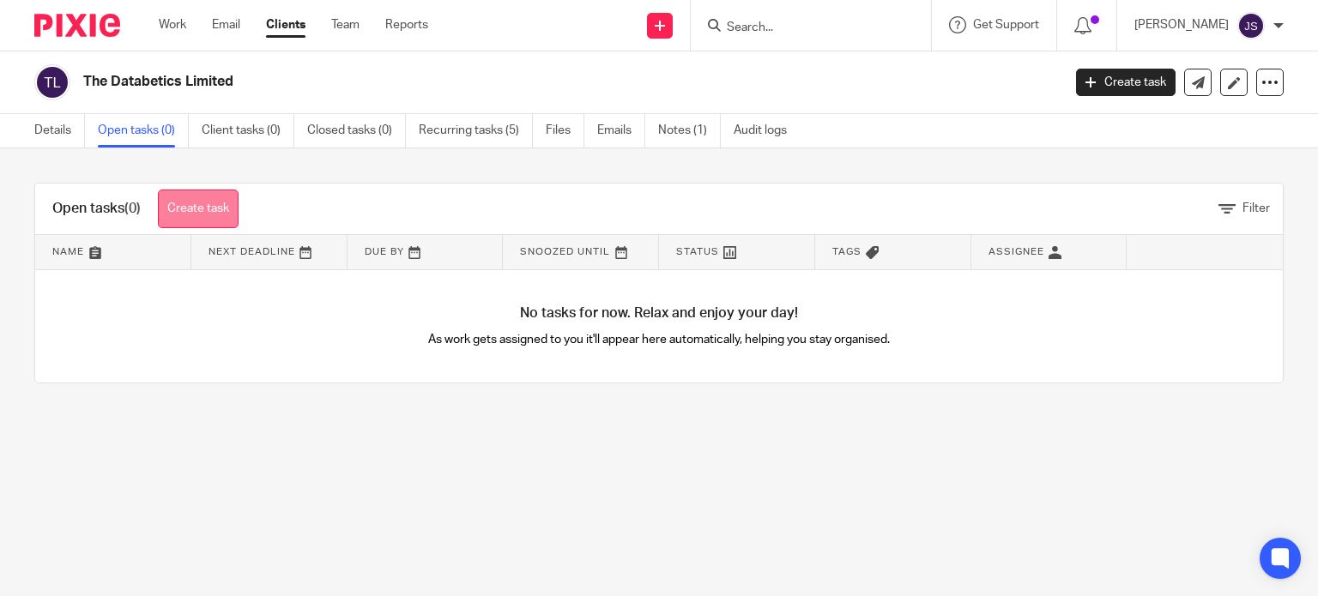
click at [196, 213] on link "Create task" at bounding box center [198, 209] width 81 height 39
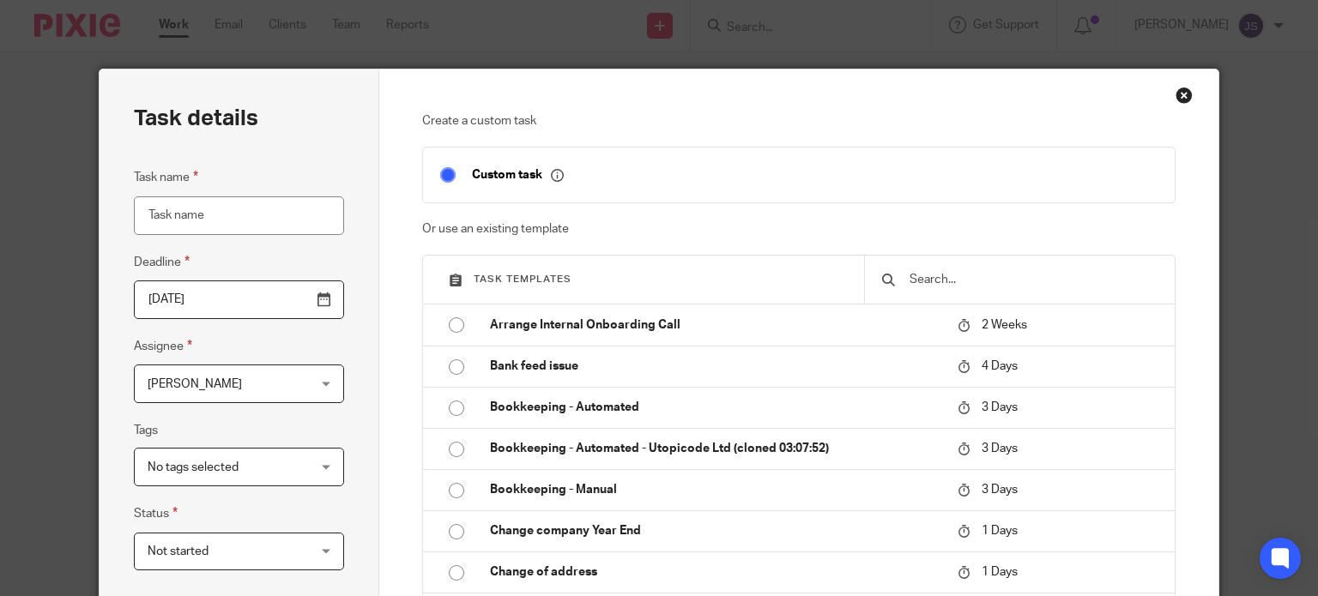
click at [957, 283] on input "text" at bounding box center [1033, 279] width 250 height 19
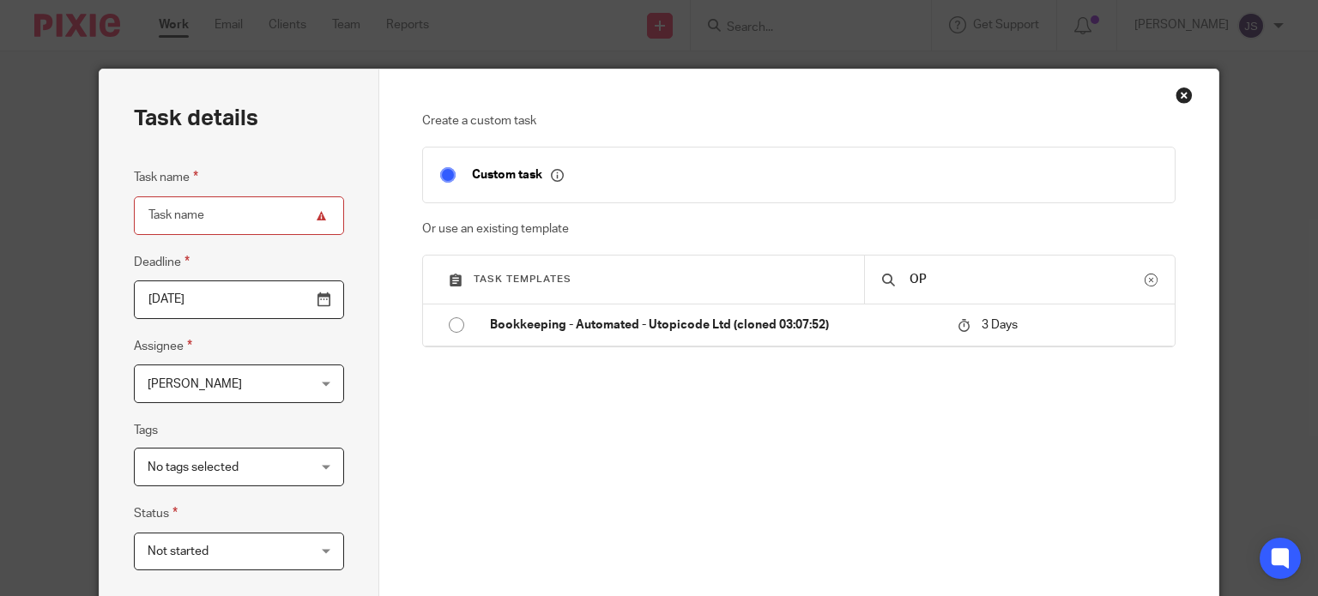
type input "O"
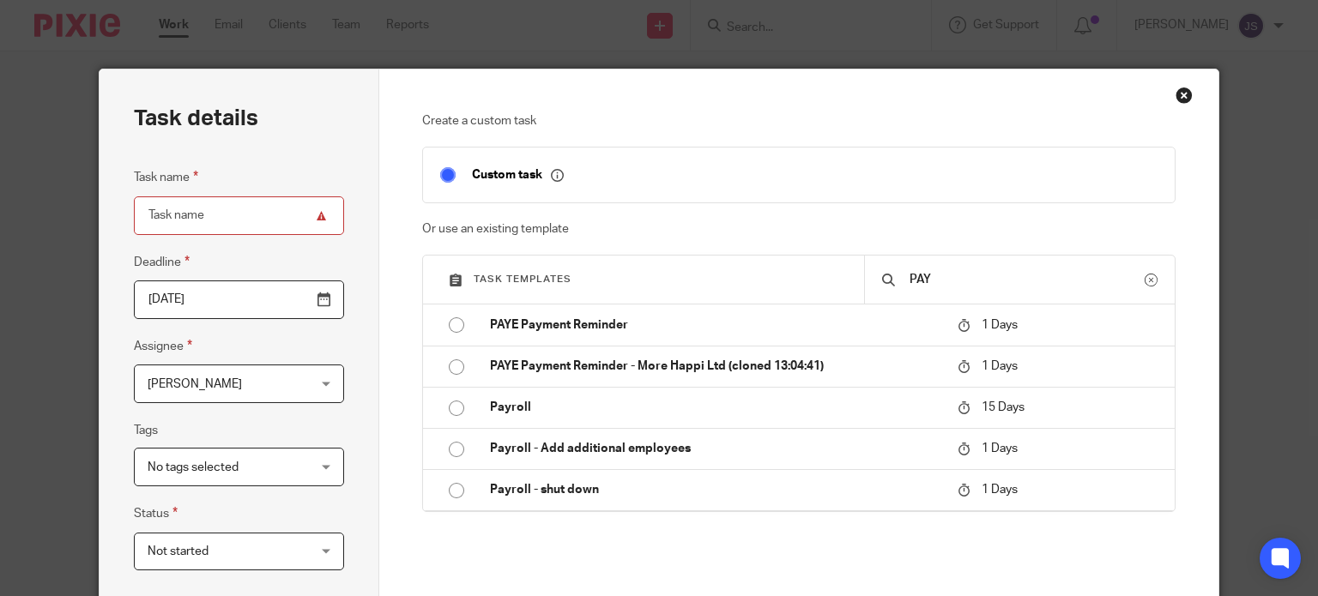
type input "PAY"
click at [236, 202] on input "Task name" at bounding box center [239, 215] width 210 height 39
type input "PAYE Registration"
click at [228, 384] on span "[PERSON_NAME]" at bounding box center [226, 383] width 156 height 36
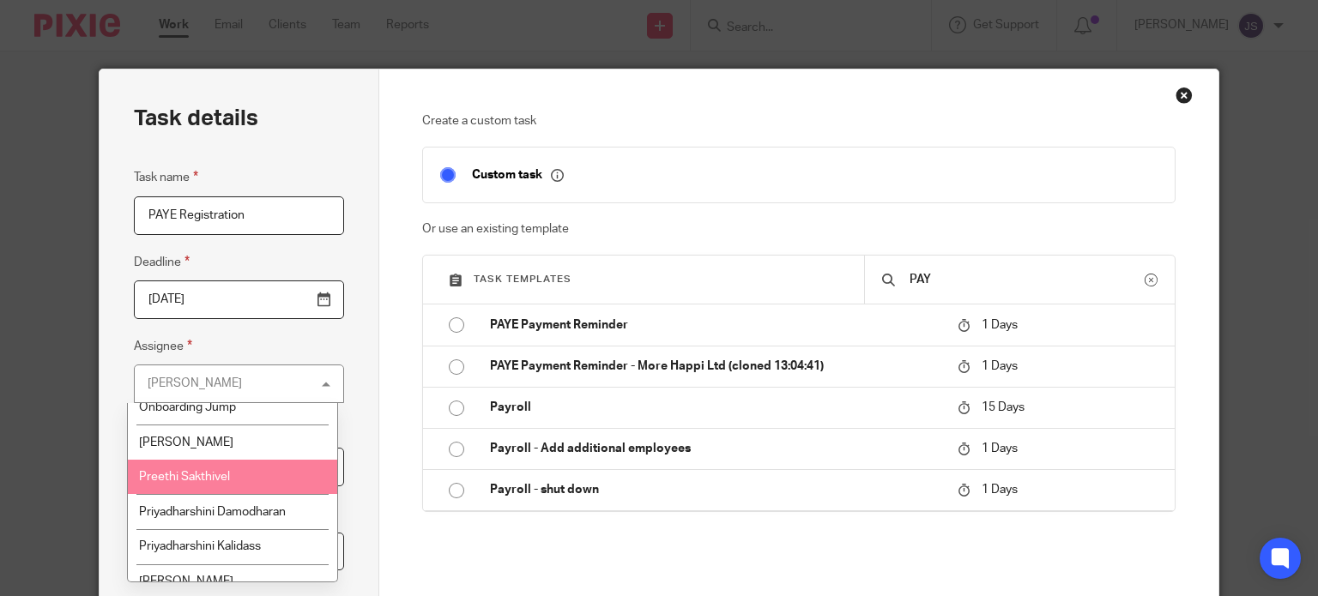
scroll to position [2155, 0]
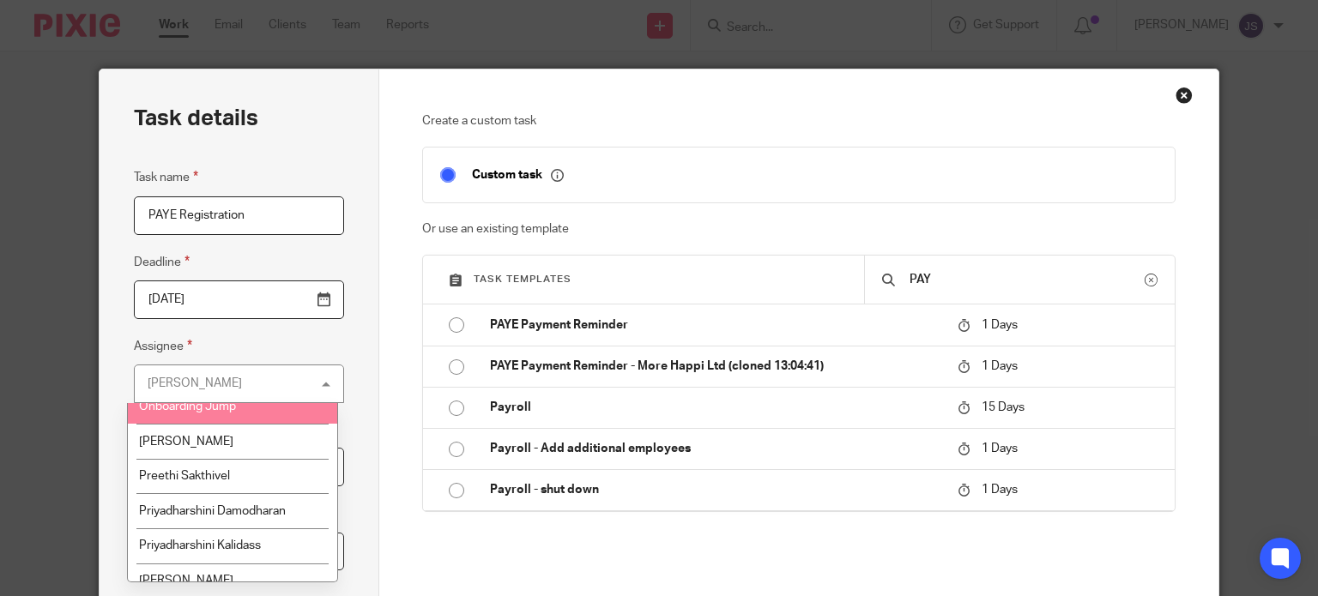
click at [247, 414] on li "Onboarding Jump" at bounding box center [232, 406] width 208 height 35
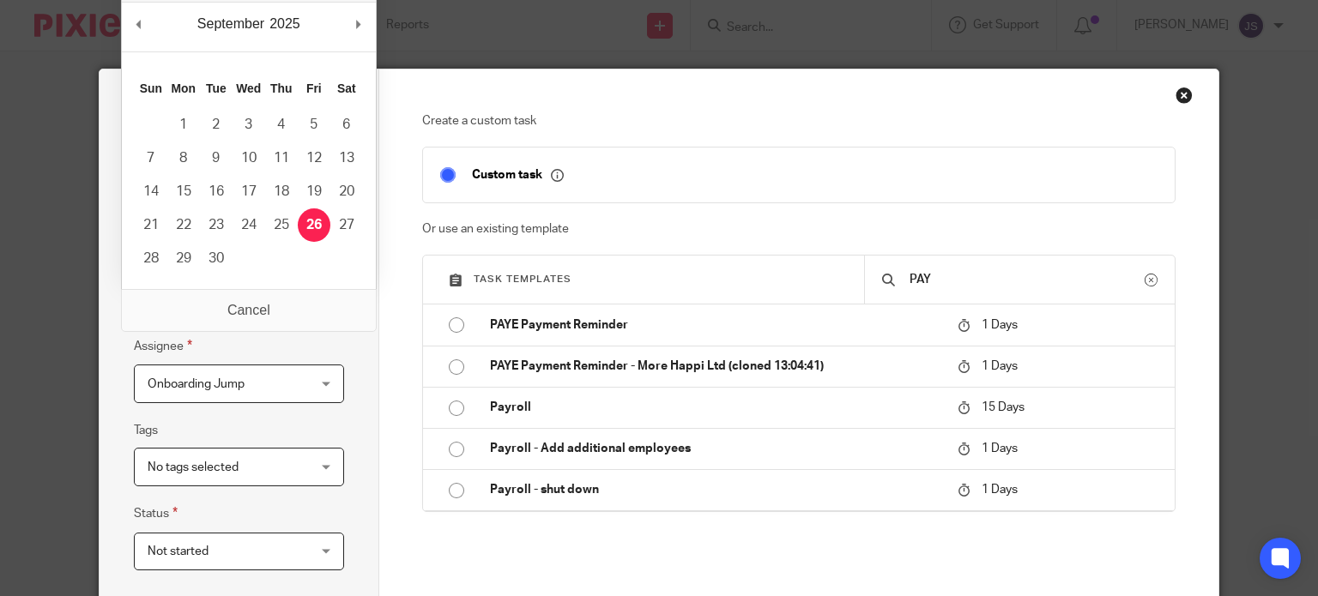
click at [314, 295] on input "2025-09-26" at bounding box center [239, 299] width 210 height 39
type input "2025-09-29"
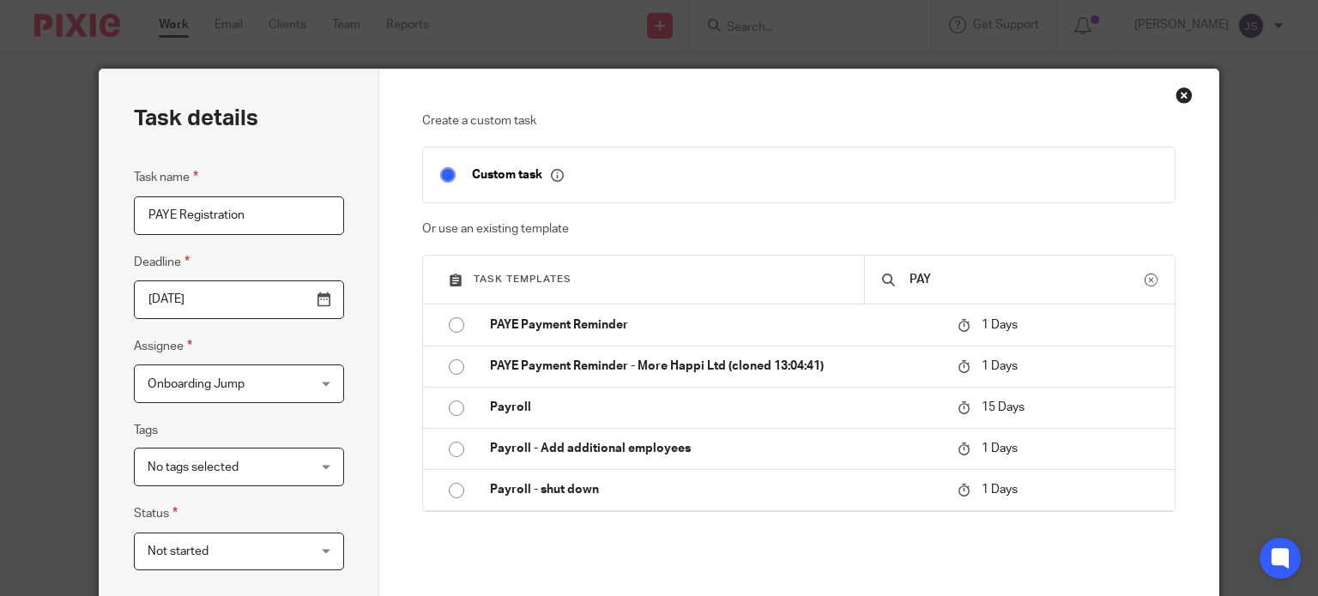
click at [531, 578] on div "Create a custom task Custom task Or use an existing template Task templates PAY…" at bounding box center [798, 390] width 753 height 556
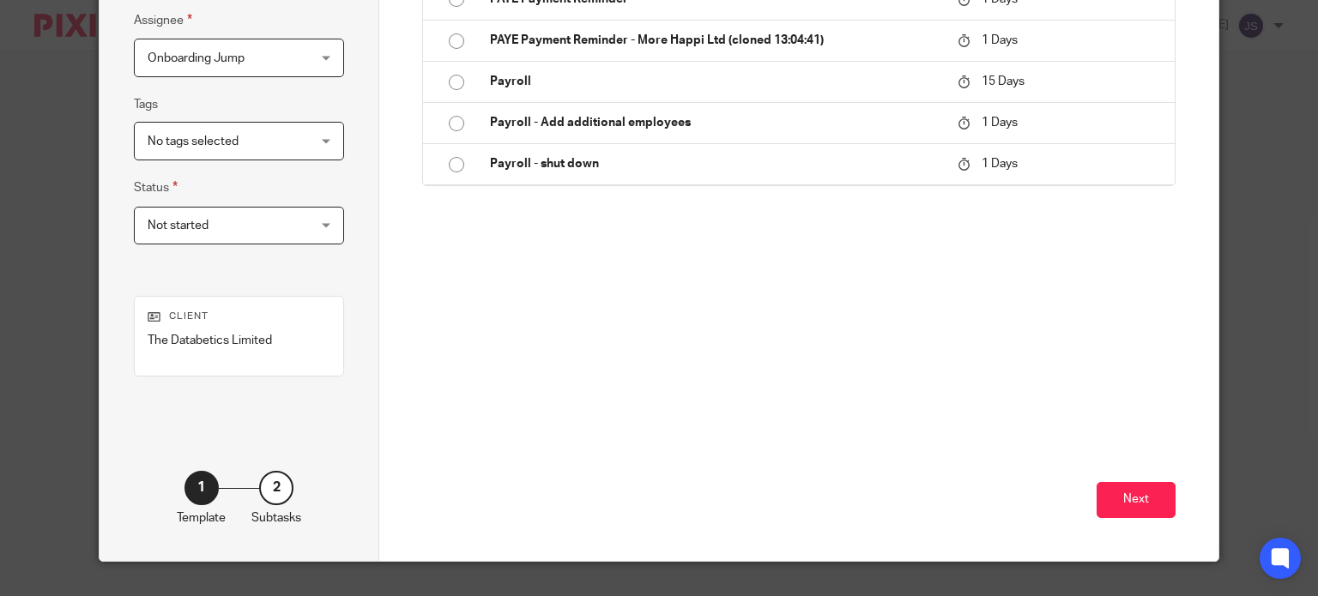
scroll to position [359, 0]
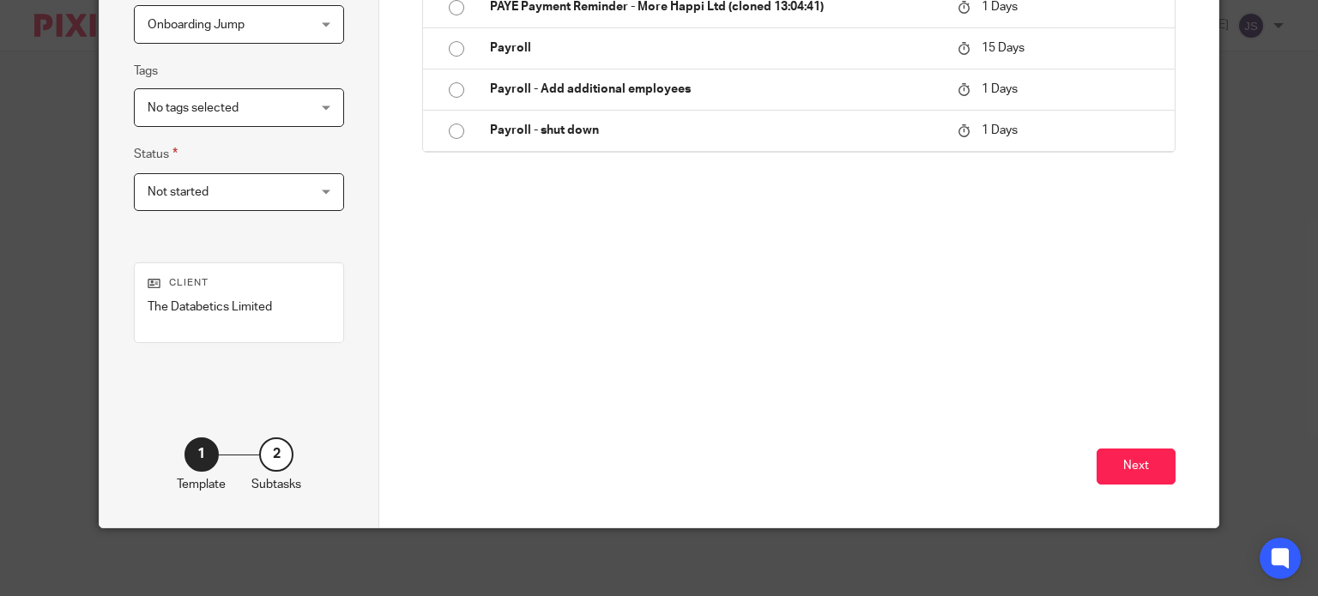
click at [1143, 437] on div "Next" at bounding box center [798, 418] width 753 height 219
click at [1130, 451] on button "Next" at bounding box center [1135, 467] width 79 height 37
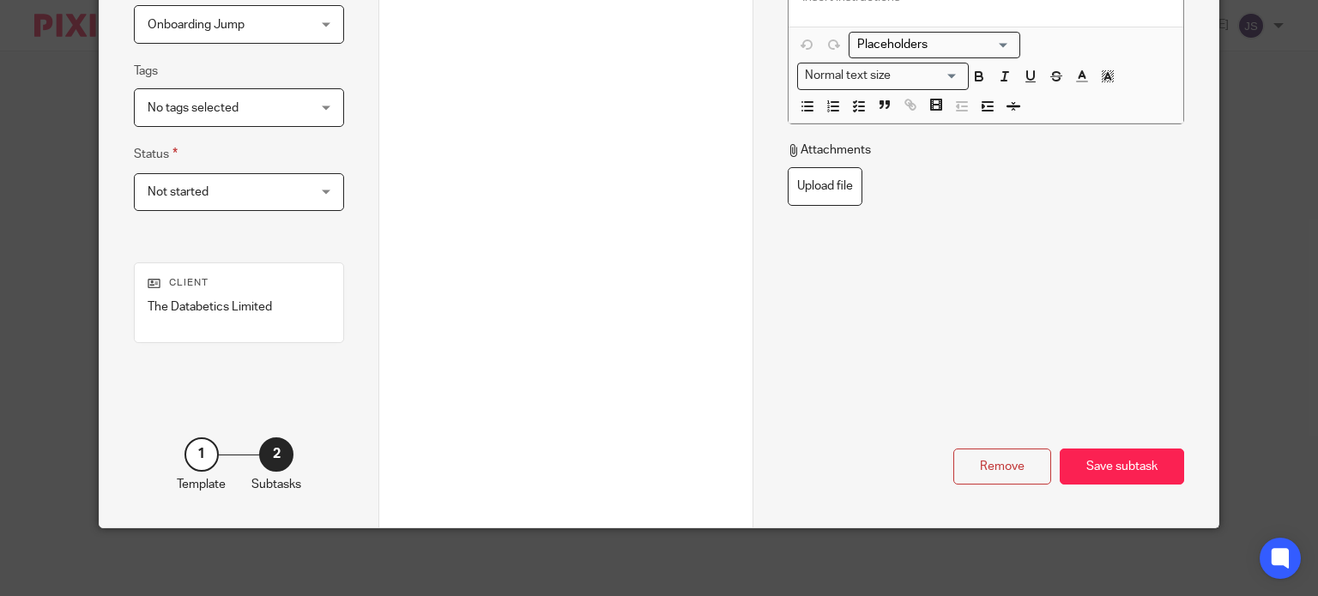
click at [1130, 451] on div "Save subtask" at bounding box center [1121, 467] width 124 height 37
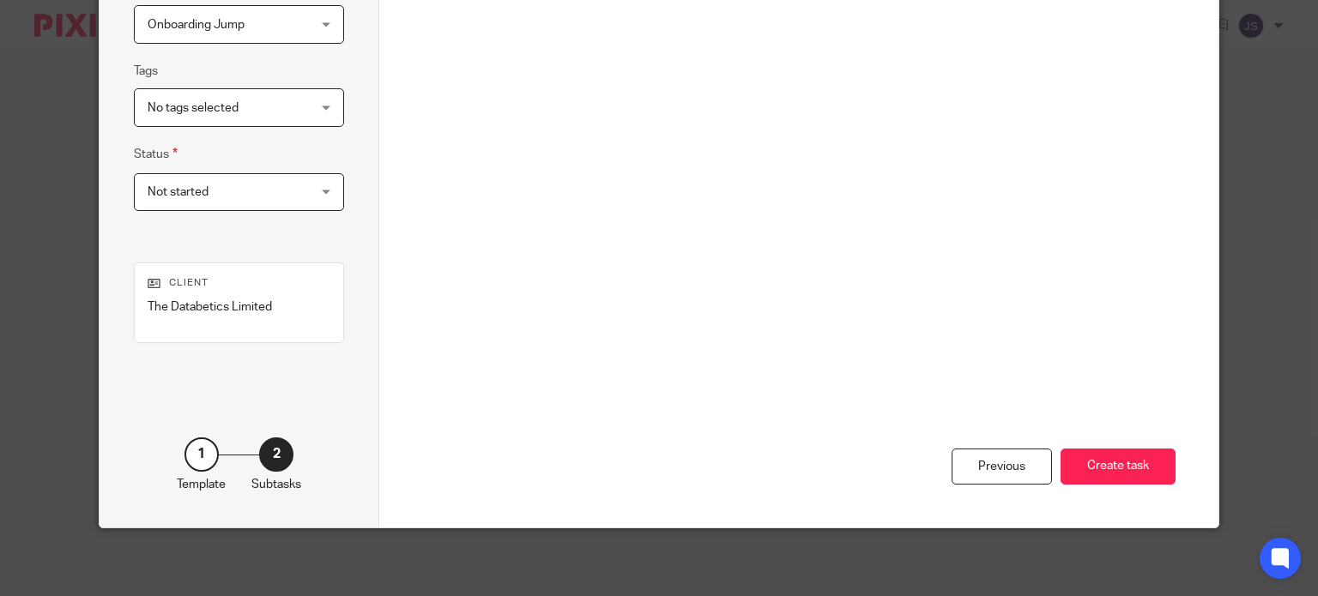
click at [1130, 451] on button "Create task" at bounding box center [1117, 467] width 115 height 37
